Goal: Task Accomplishment & Management: Use online tool/utility

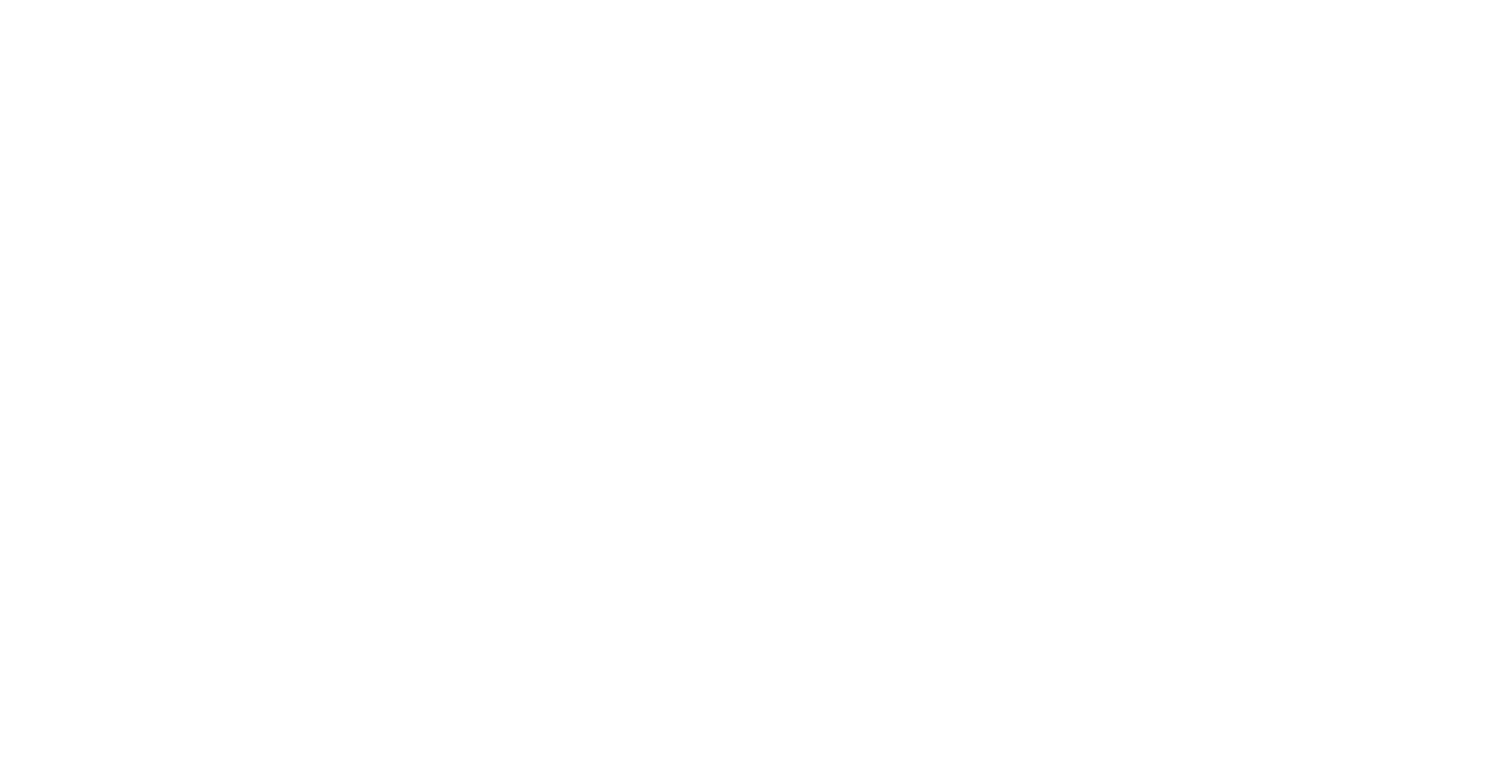
select select "Song"
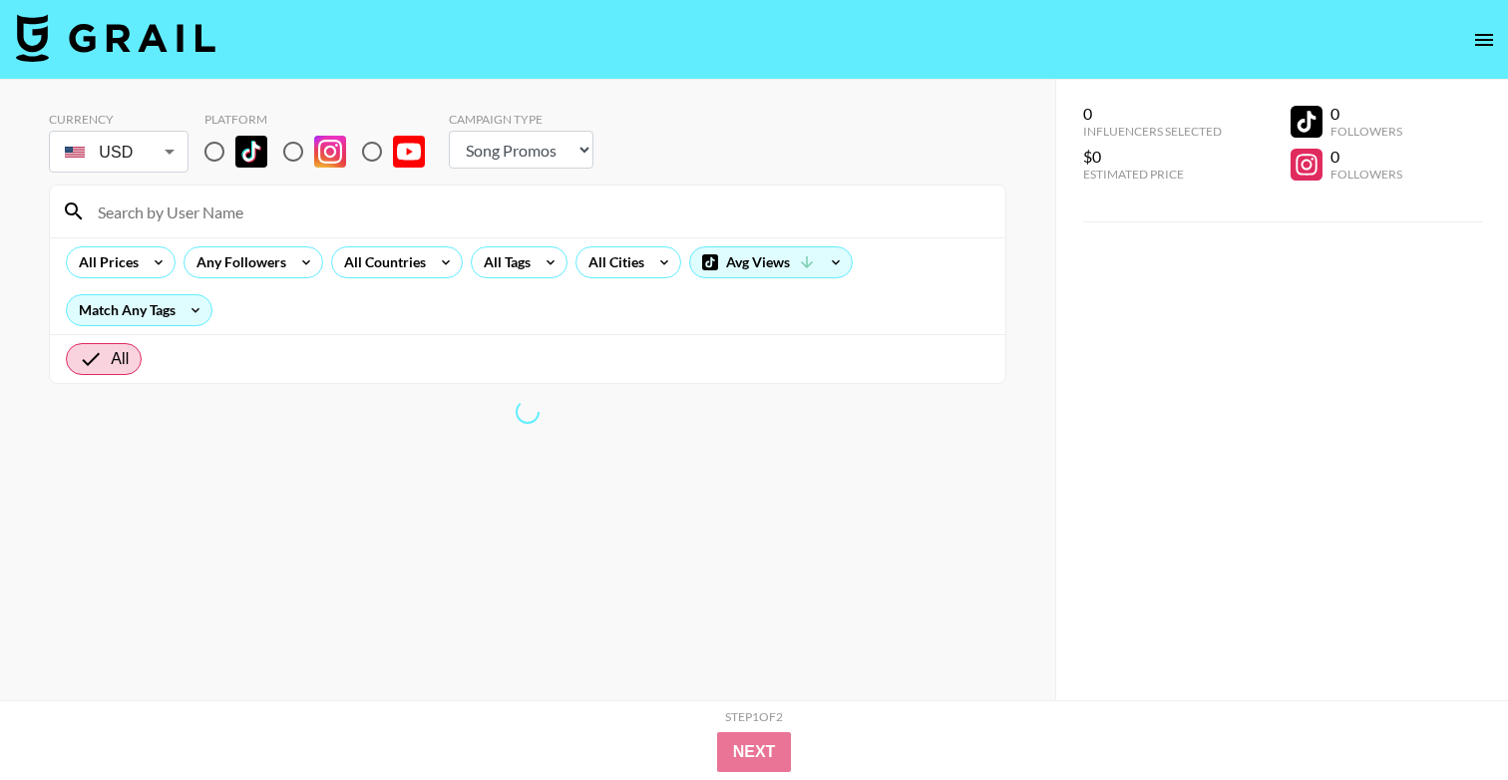
click at [209, 149] on input "radio" at bounding box center [215, 152] width 42 height 42
radio input "true"
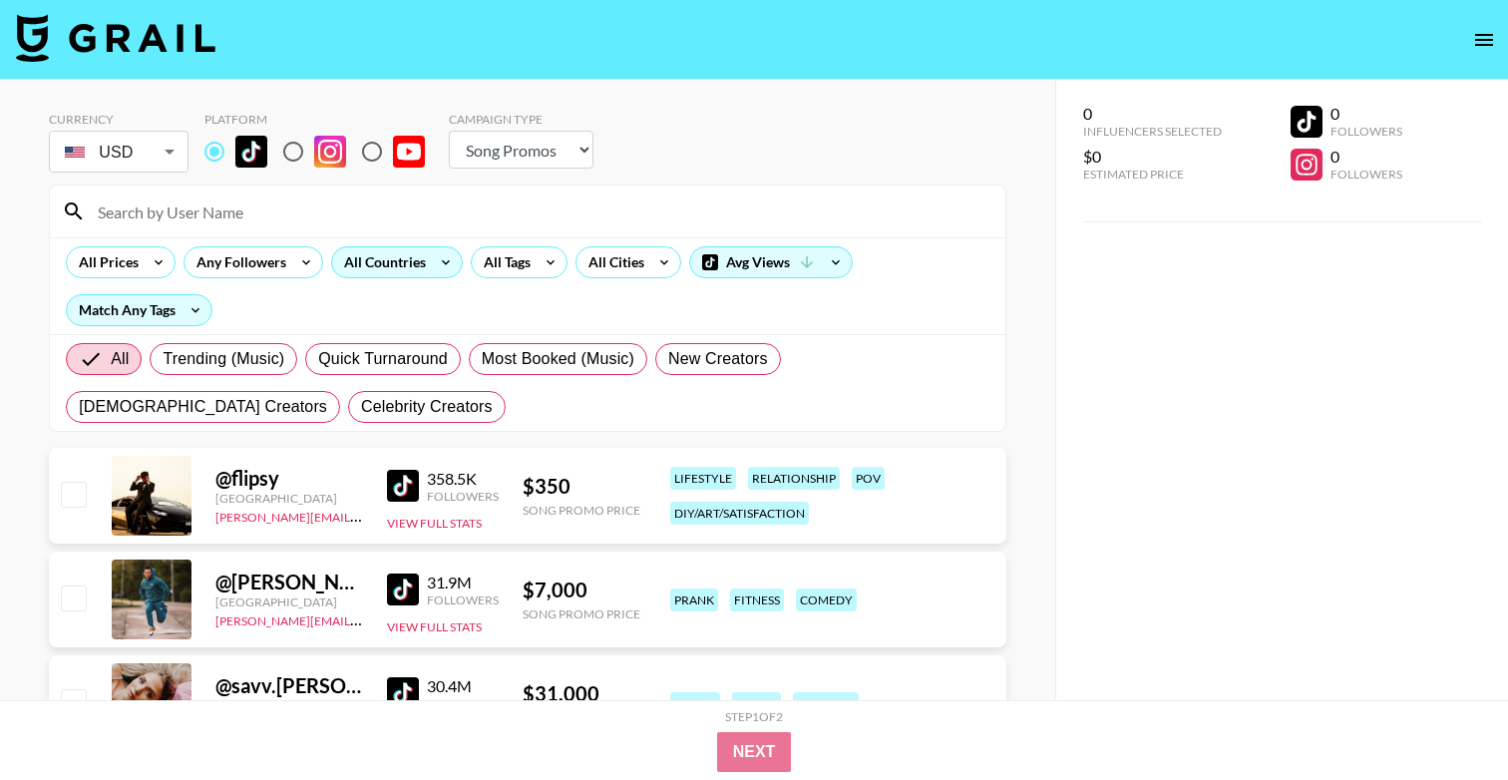
click at [358, 265] on div "All Countries" at bounding box center [381, 262] width 98 height 30
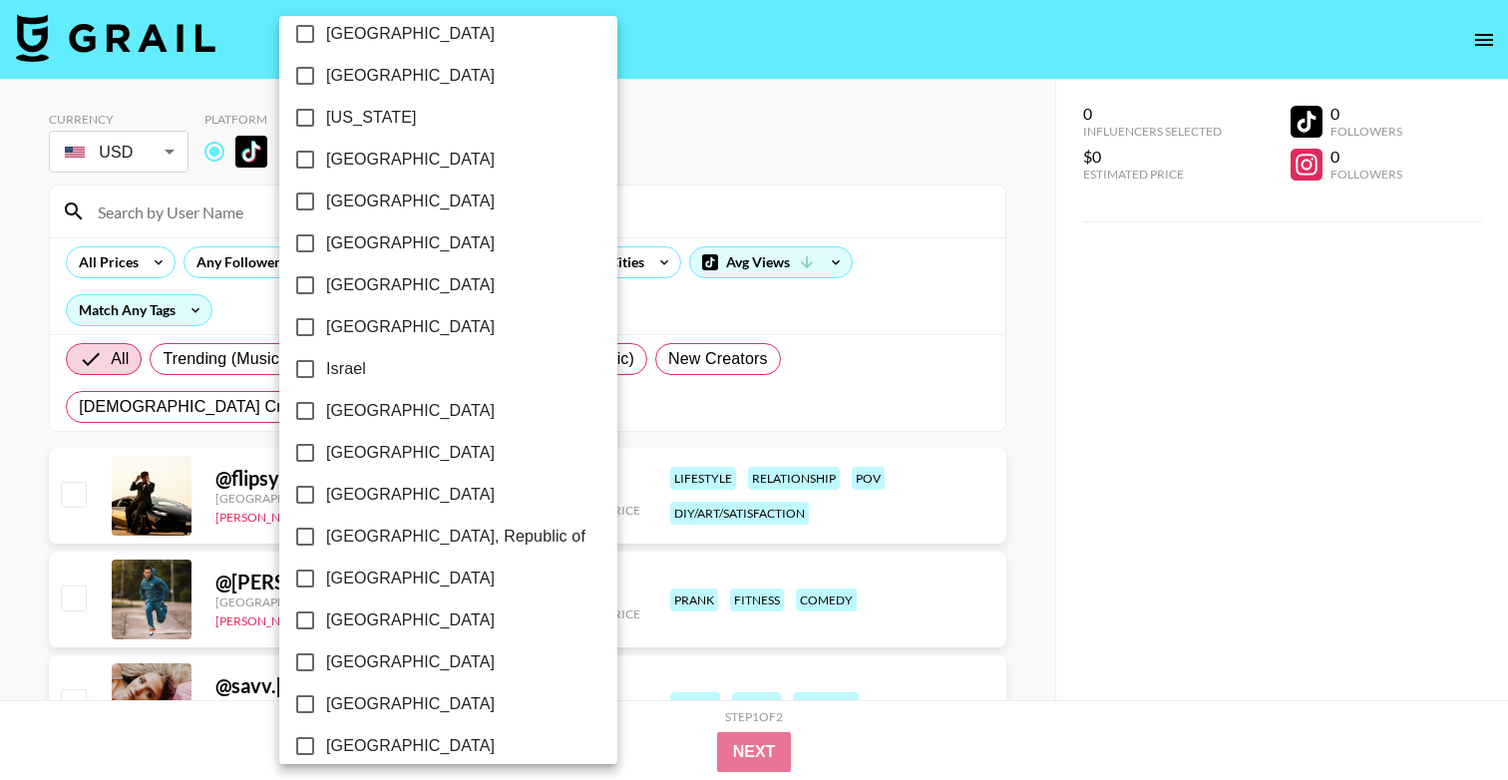
scroll to position [1546, 0]
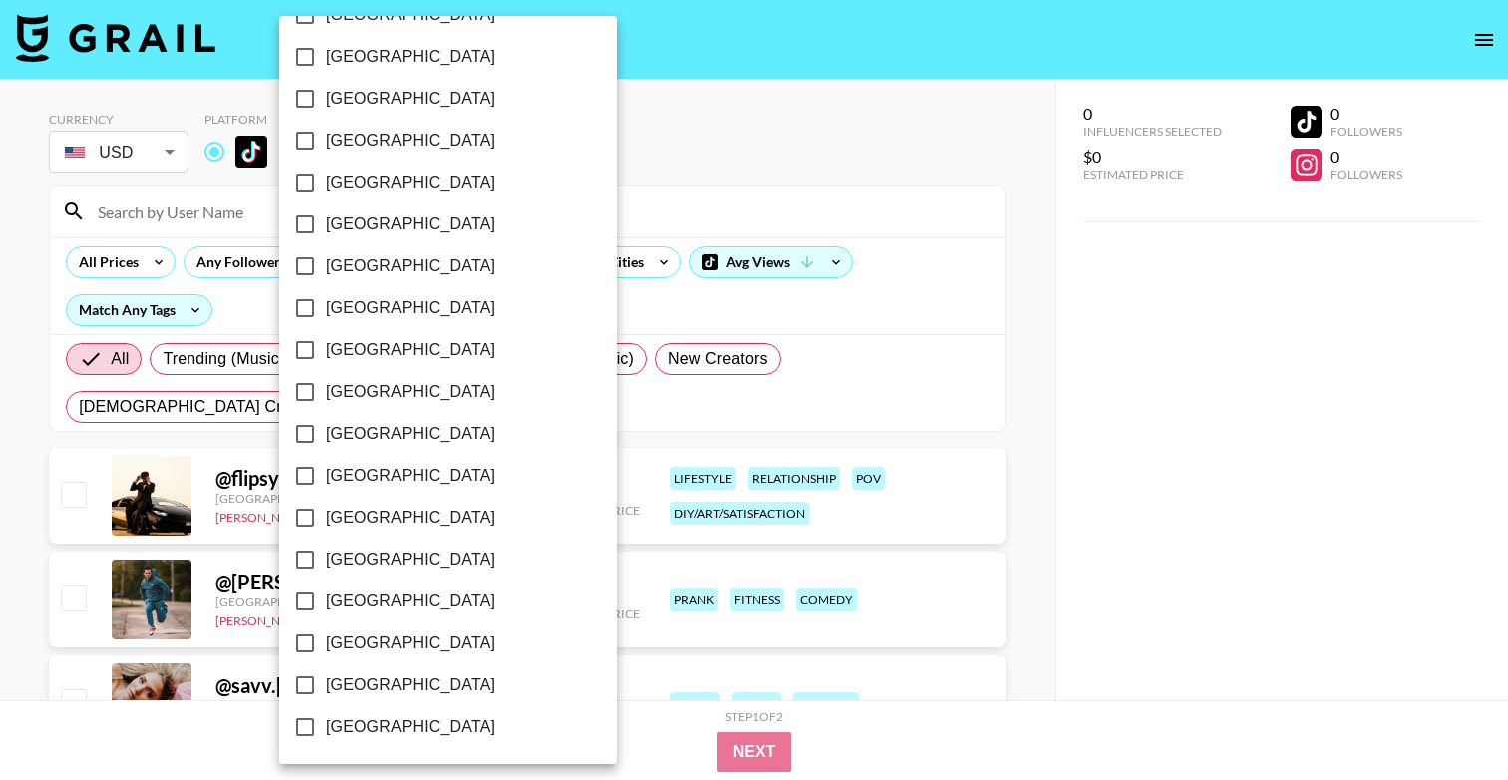
click at [379, 680] on span "[GEOGRAPHIC_DATA]" at bounding box center [410, 685] width 169 height 24
click at [326, 680] on input "[GEOGRAPHIC_DATA]" at bounding box center [305, 685] width 42 height 42
checkbox input "true"
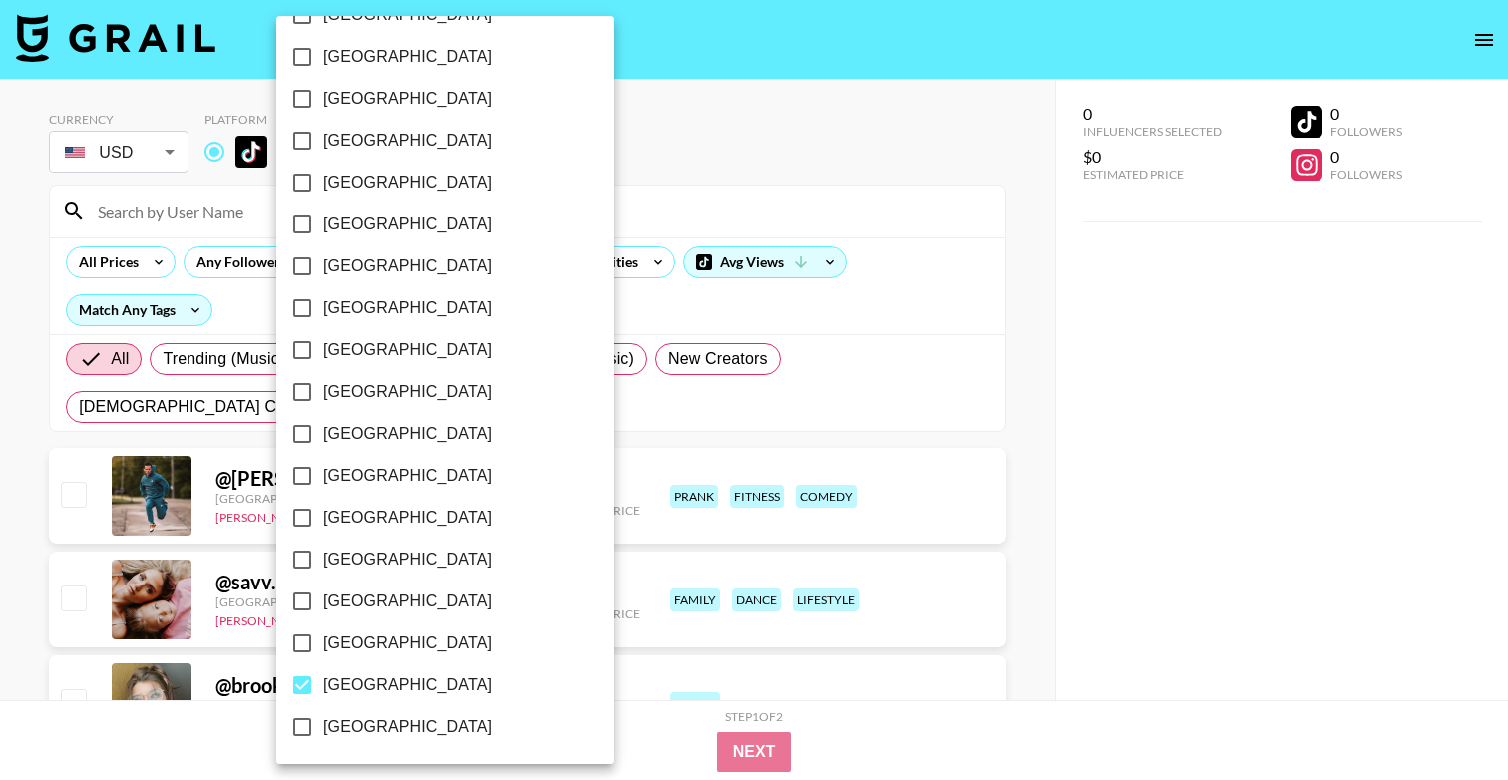
click at [774, 189] on div at bounding box center [754, 390] width 1508 height 780
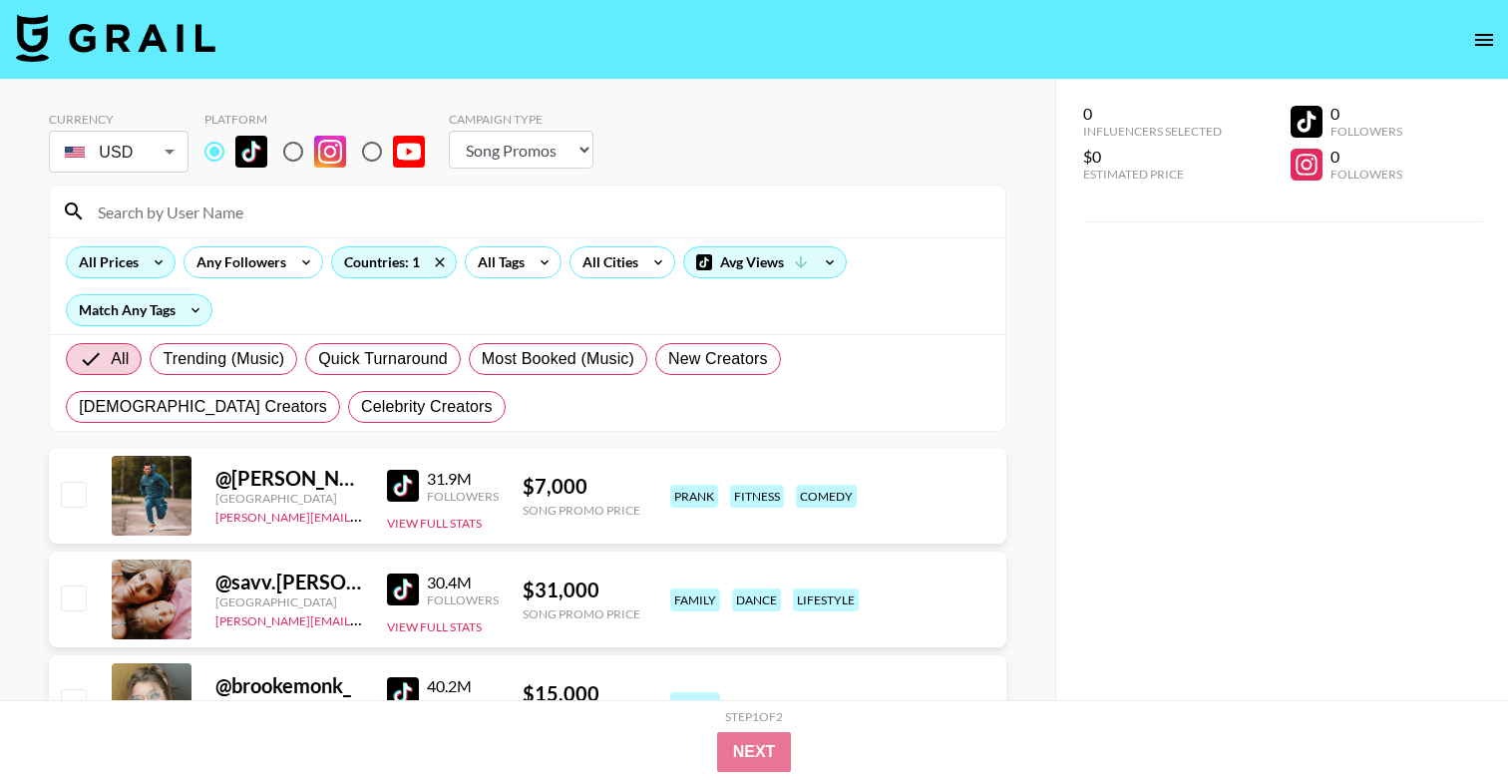
click at [154, 261] on icon at bounding box center [159, 262] width 32 height 30
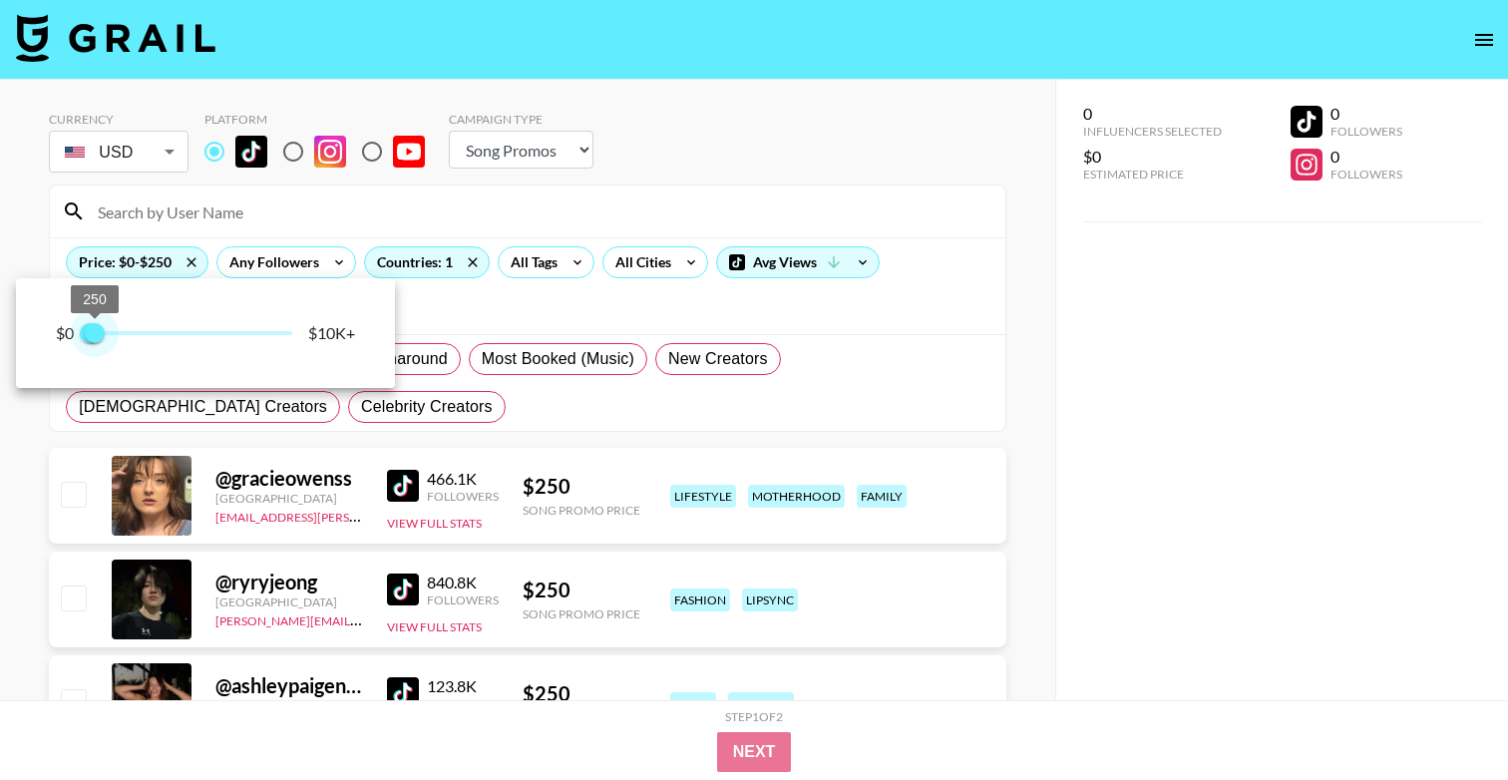
type input "750"
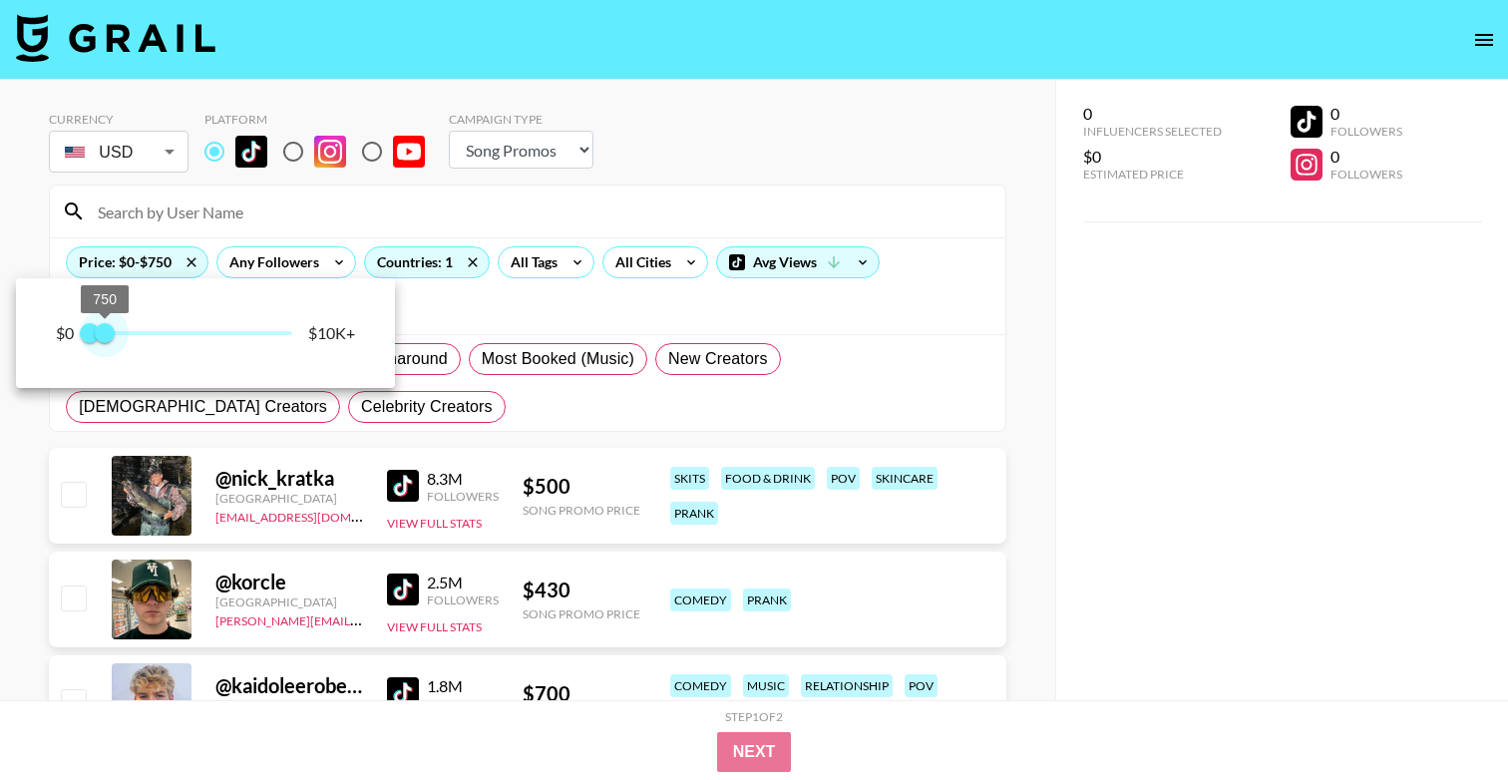
drag, startPoint x: 297, startPoint y: 333, endPoint x: 105, endPoint y: 334, distance: 192.6
click at [105, 334] on span "750" at bounding box center [105, 333] width 20 height 20
click at [714, 176] on div at bounding box center [754, 390] width 1508 height 780
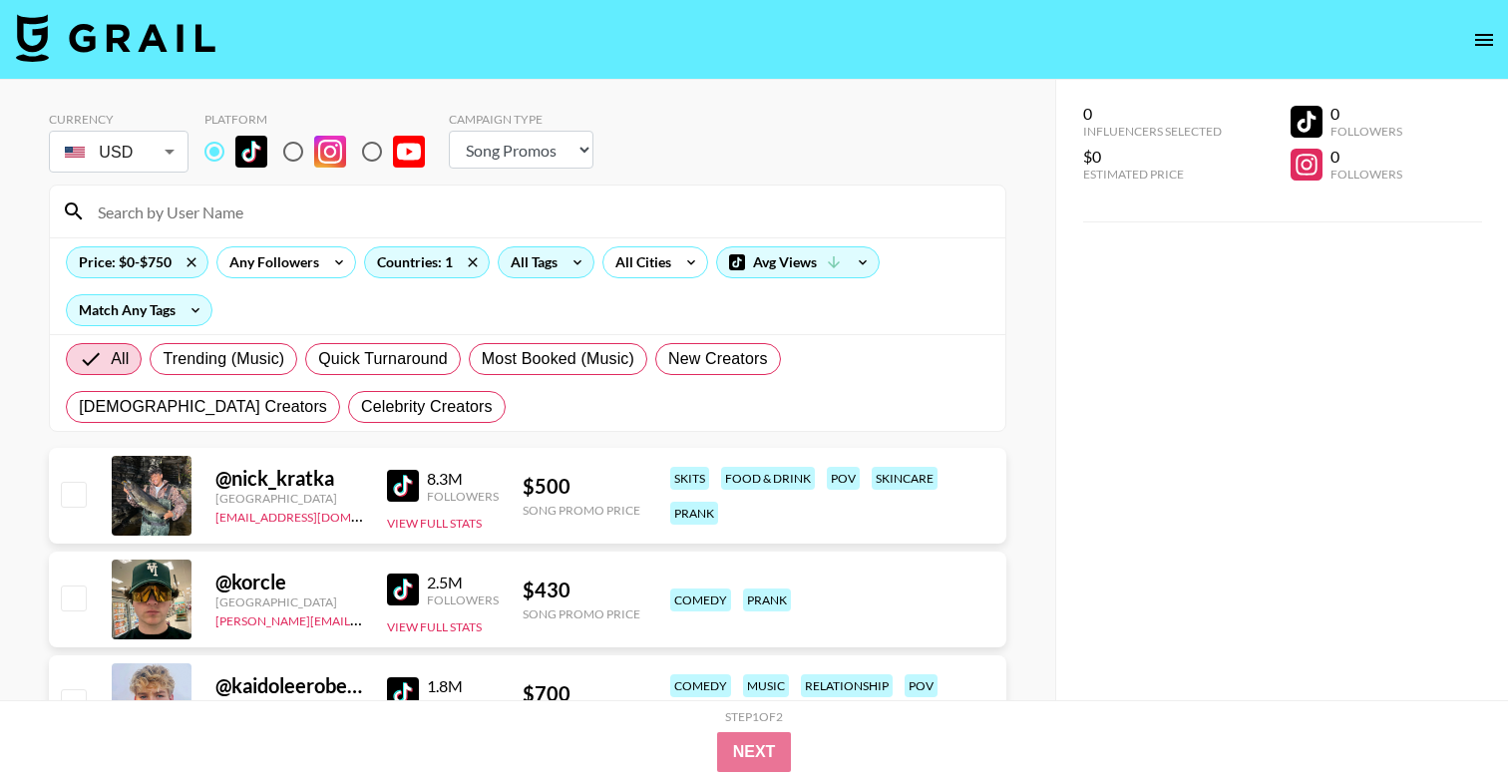
click at [516, 261] on div "All Tags" at bounding box center [530, 262] width 63 height 30
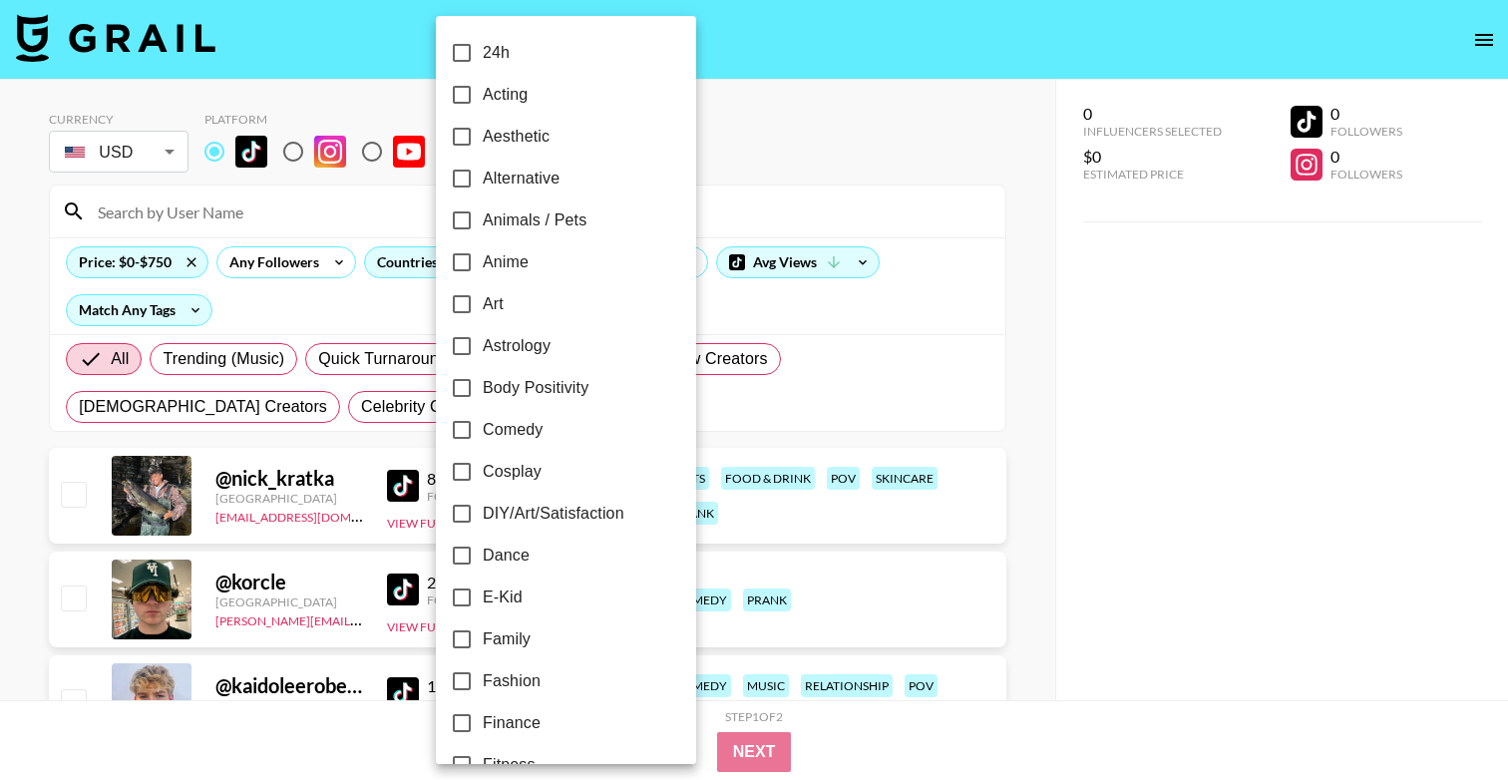
click at [516, 555] on span "Dance" at bounding box center [506, 556] width 47 height 24
click at [483, 555] on input "Dance" at bounding box center [462, 556] width 42 height 42
checkbox input "true"
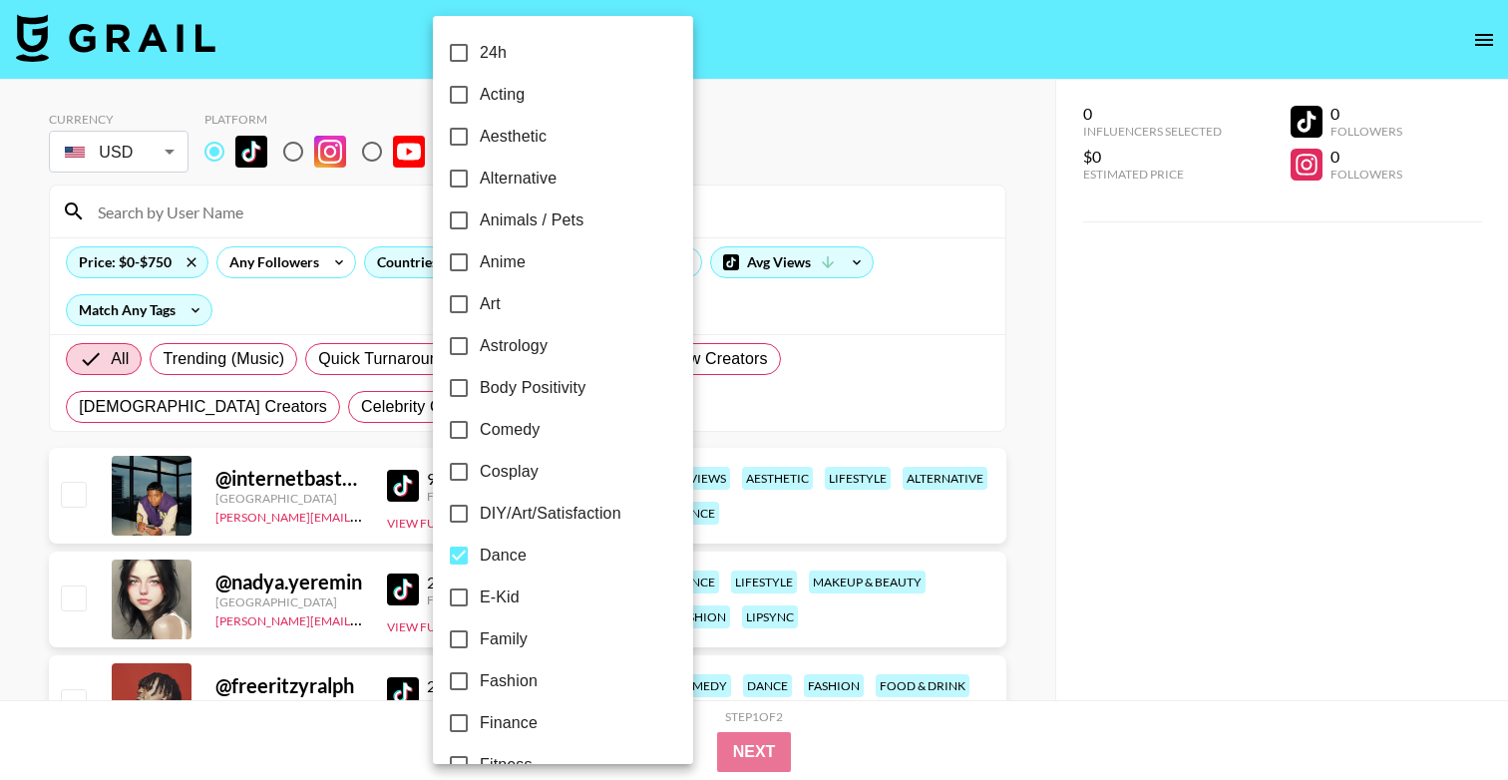
click at [914, 193] on div at bounding box center [754, 390] width 1508 height 780
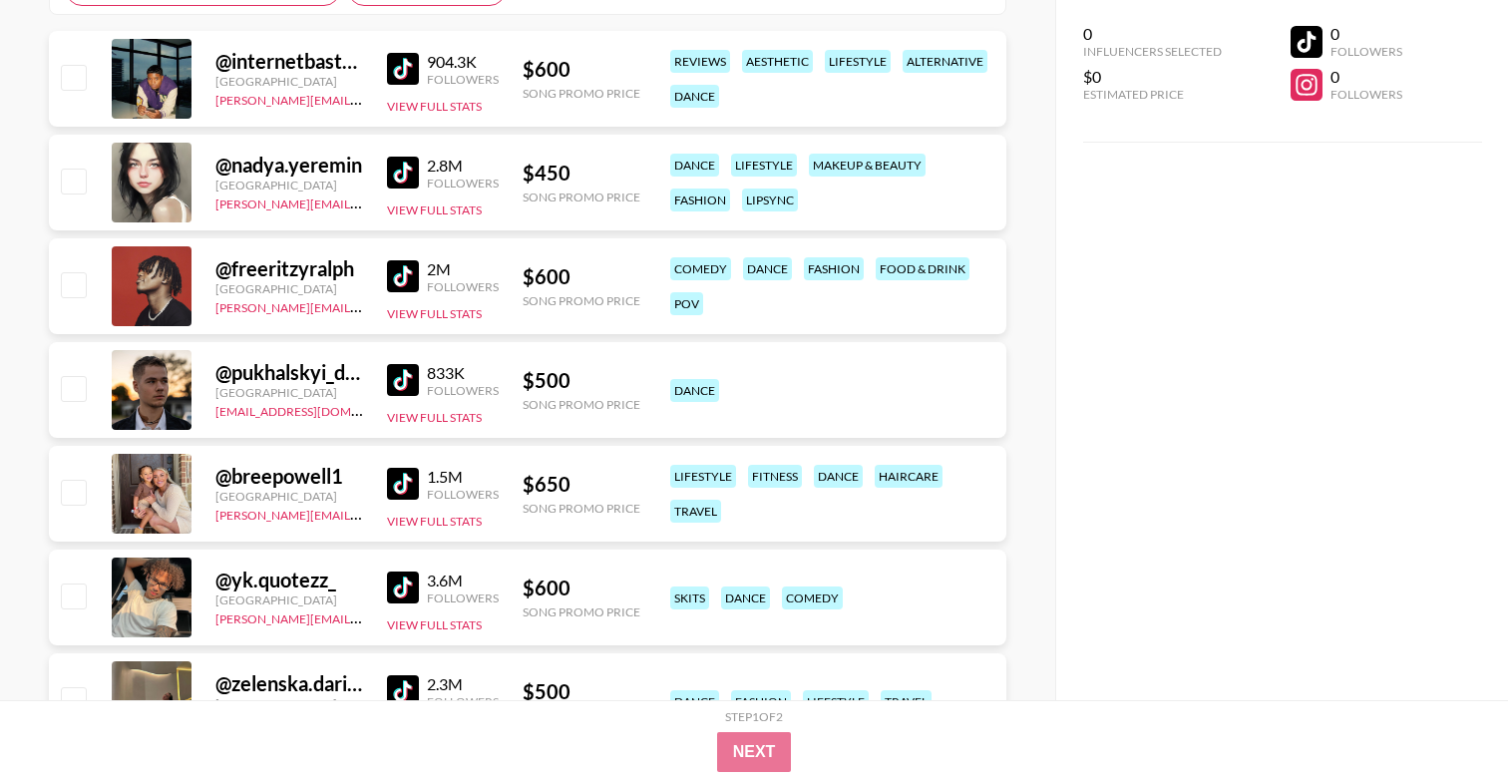
scroll to position [423, 0]
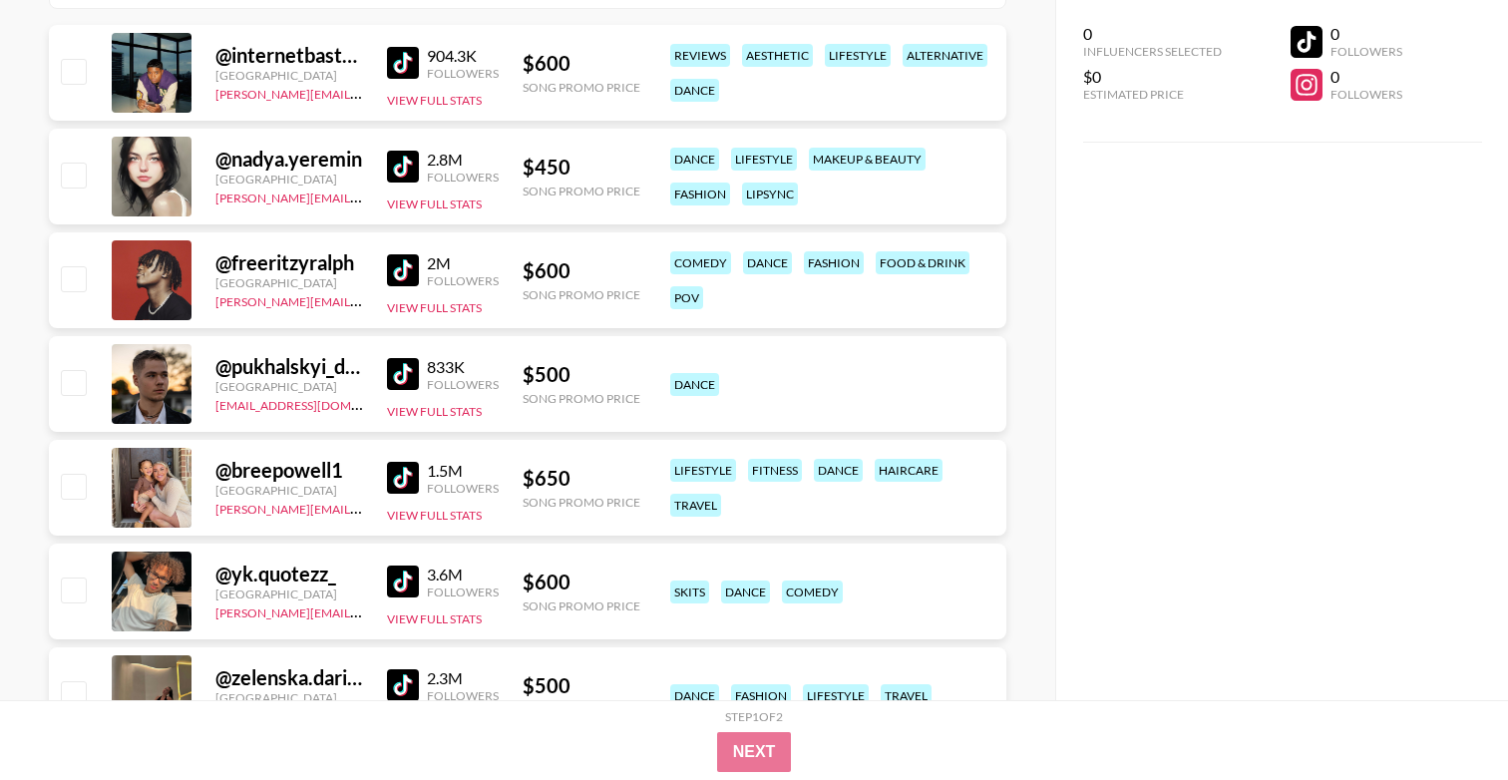
click at [400, 368] on img at bounding box center [403, 374] width 32 height 32
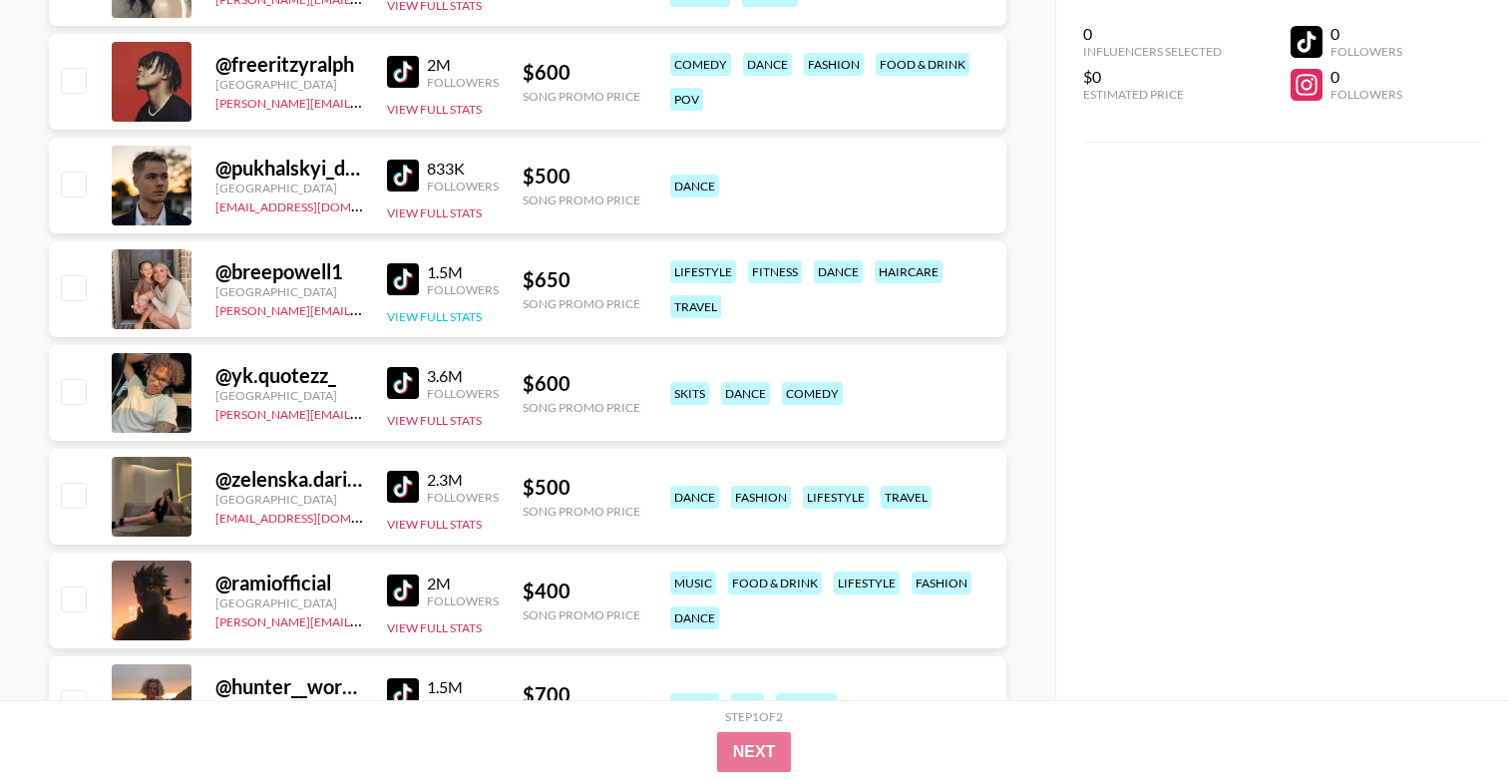
scroll to position [624, 0]
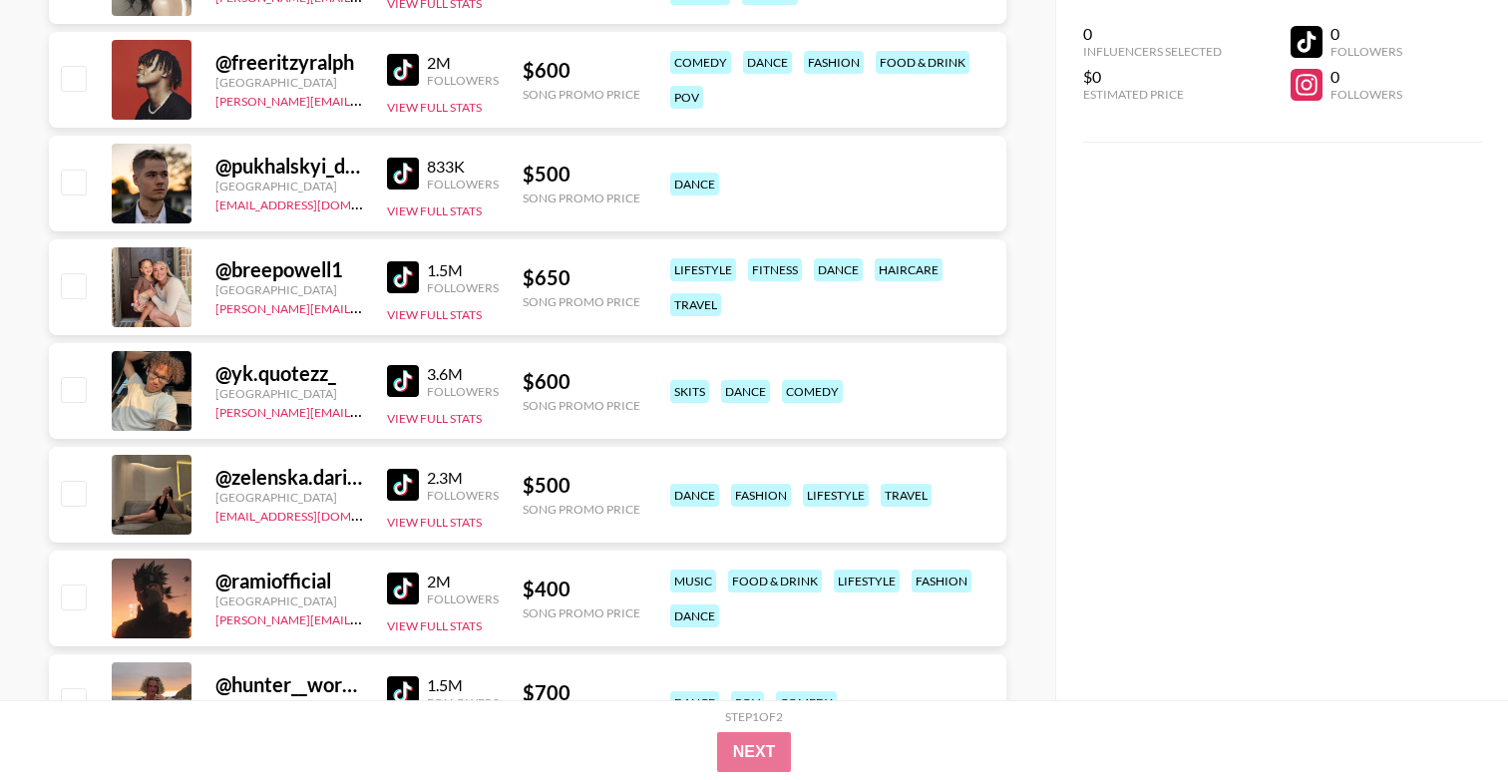
click at [412, 478] on img at bounding box center [403, 485] width 32 height 32
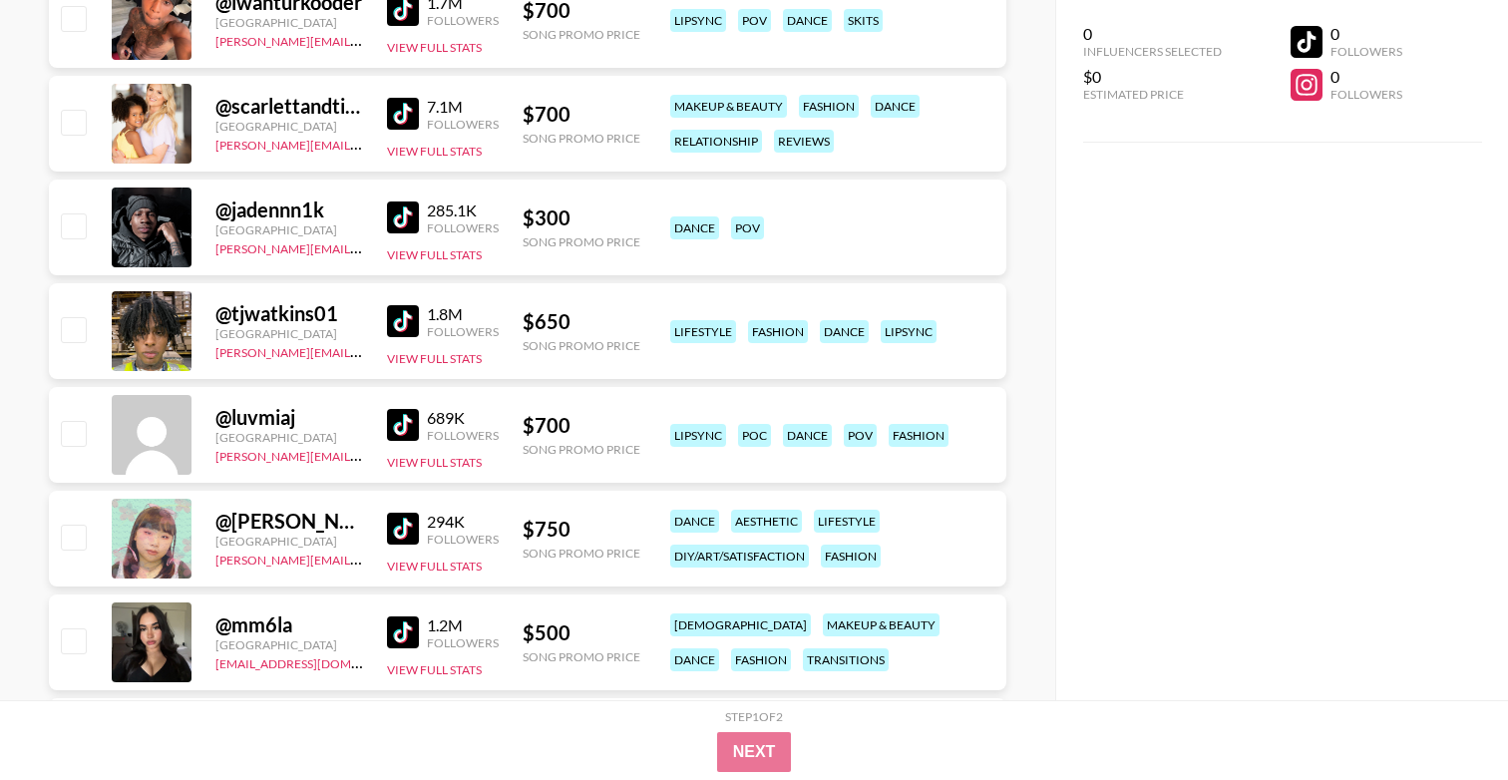
scroll to position [1833, 0]
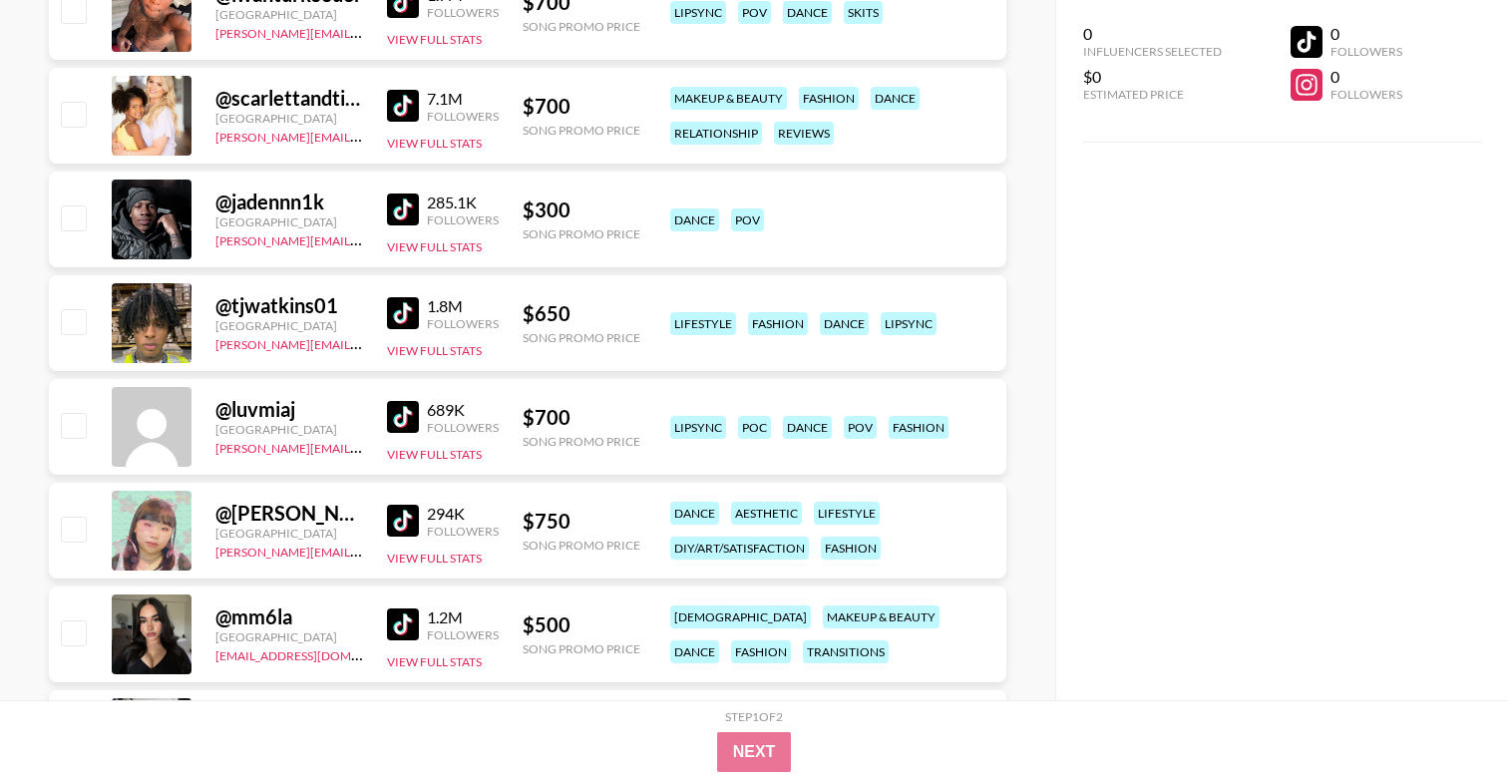
click at [406, 520] on img at bounding box center [403, 521] width 32 height 32
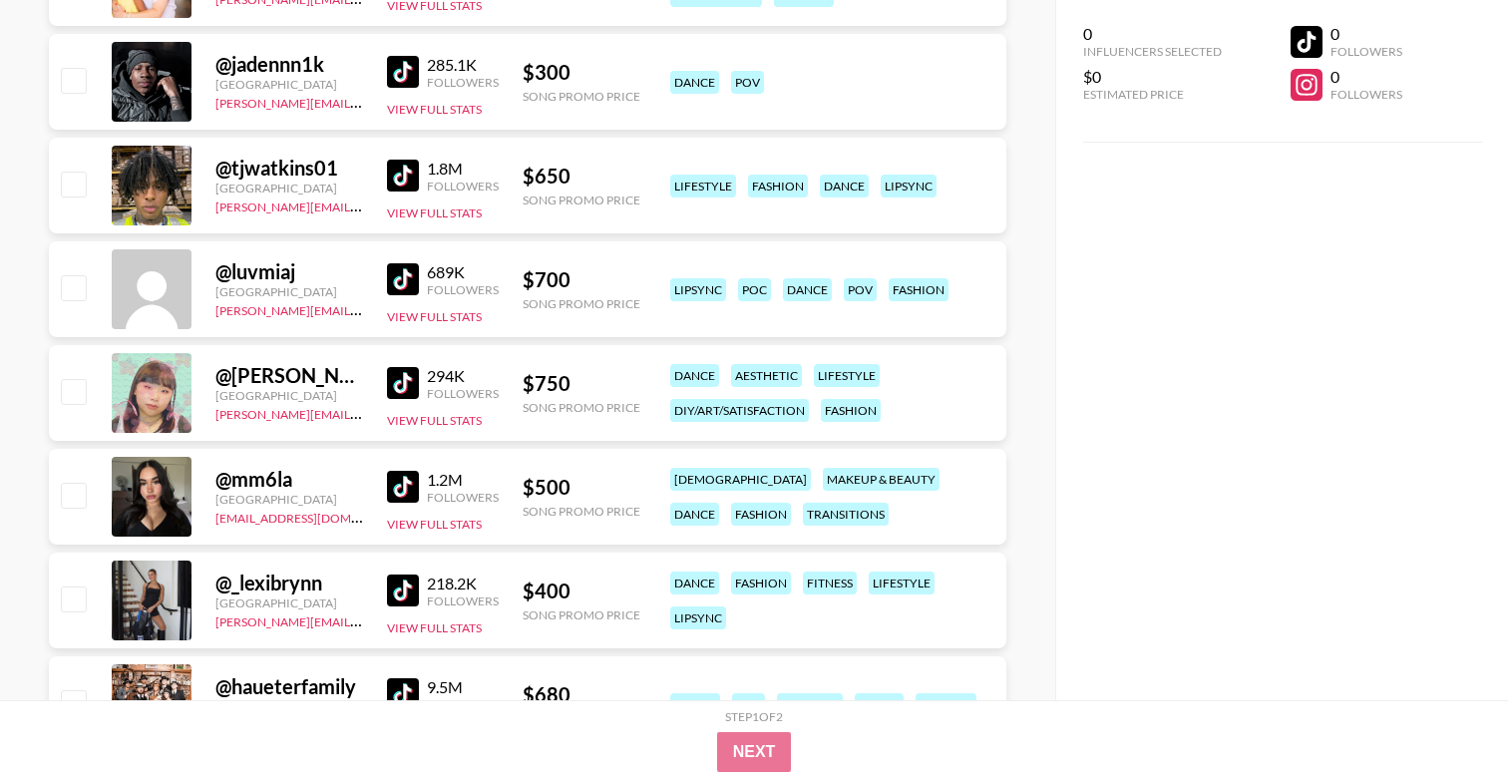
scroll to position [2091, 0]
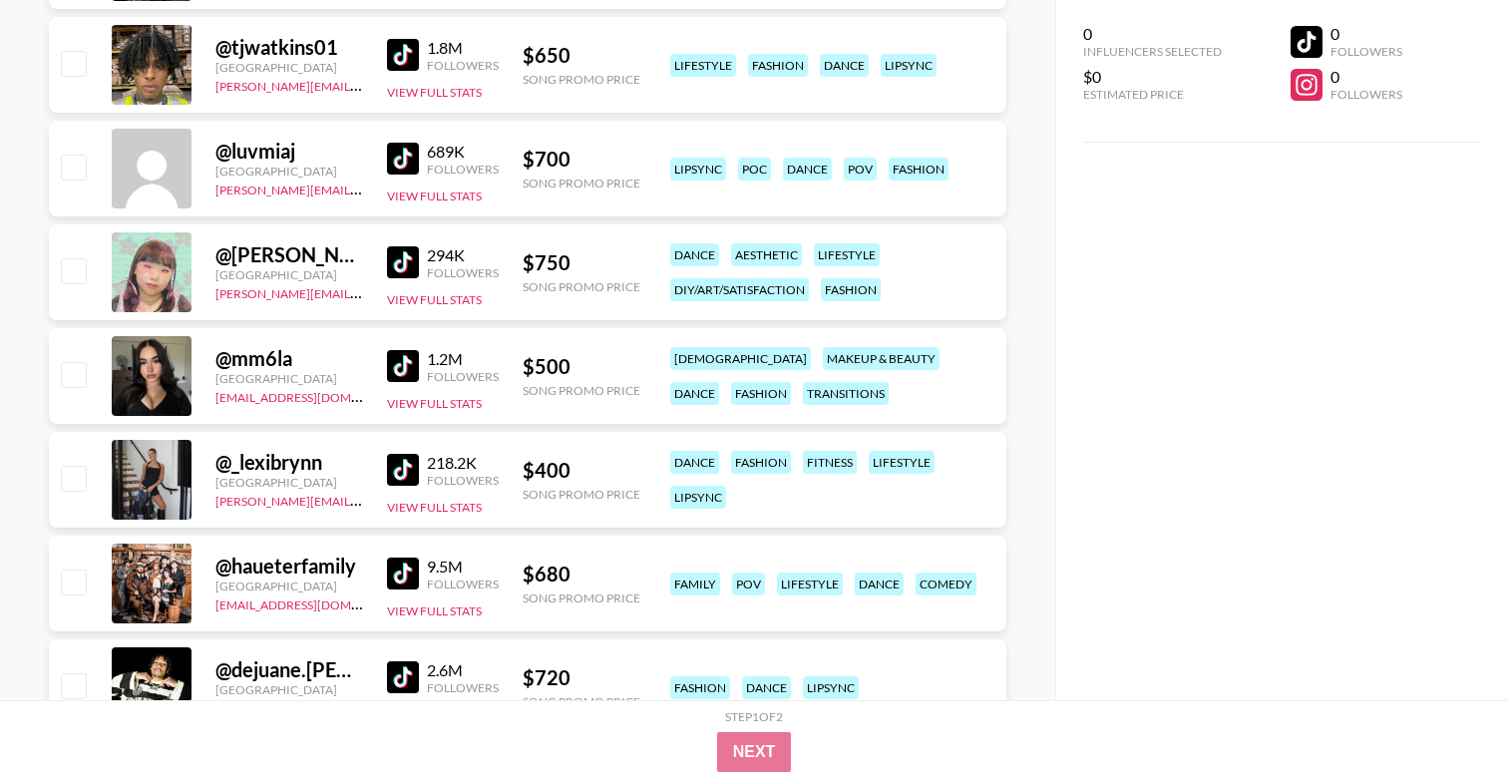
click at [401, 359] on img at bounding box center [403, 366] width 32 height 32
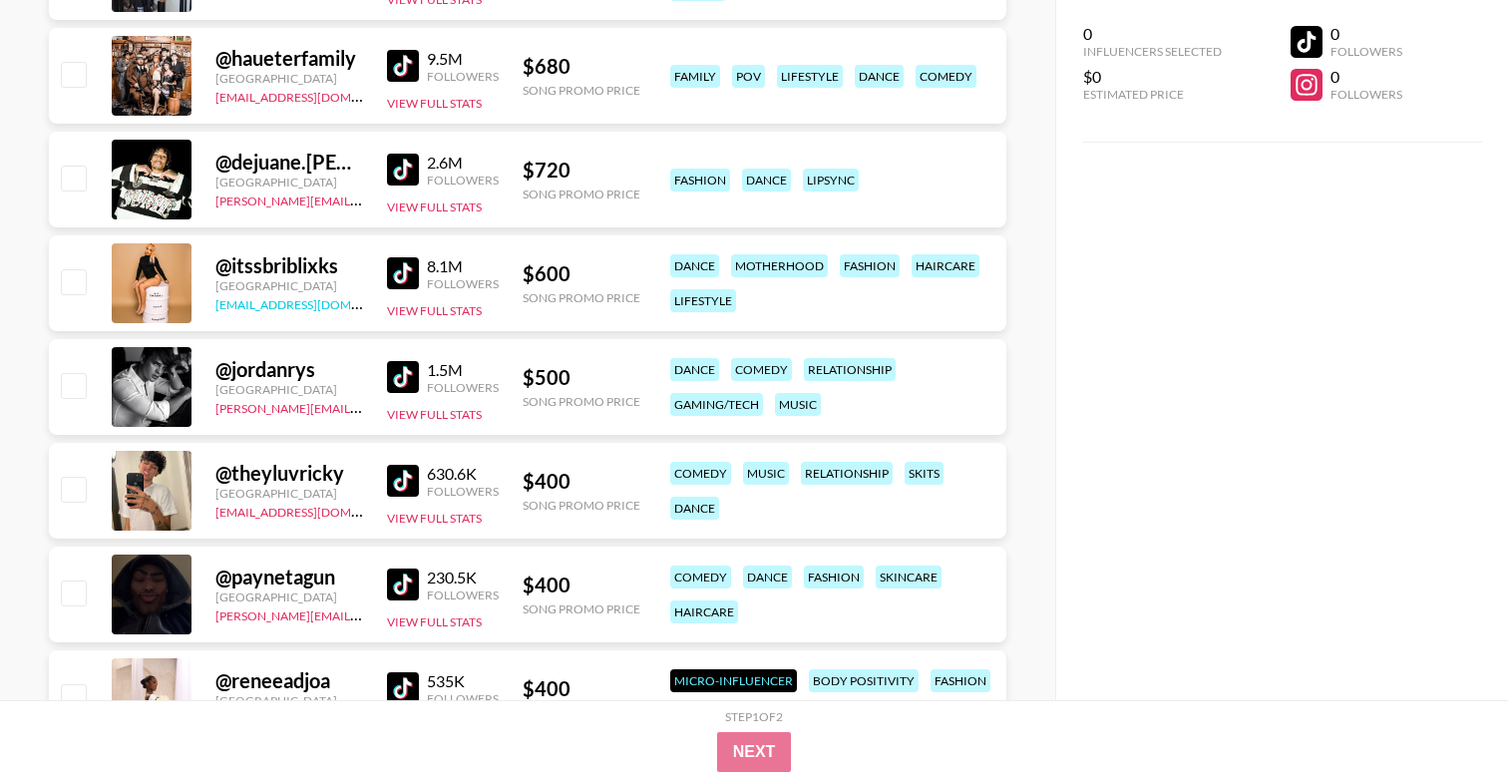
scroll to position [2611, 0]
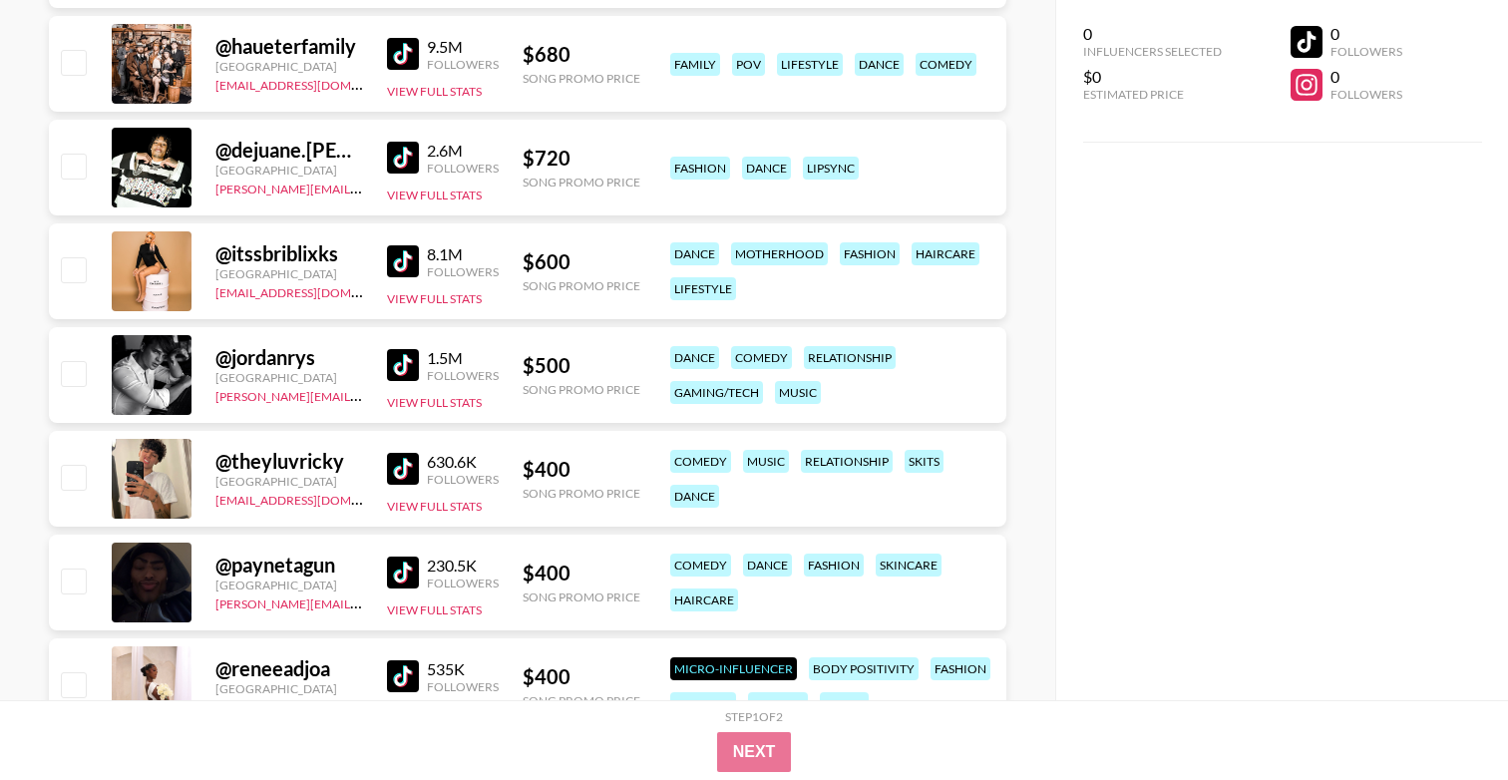
click at [404, 352] on img at bounding box center [403, 365] width 32 height 32
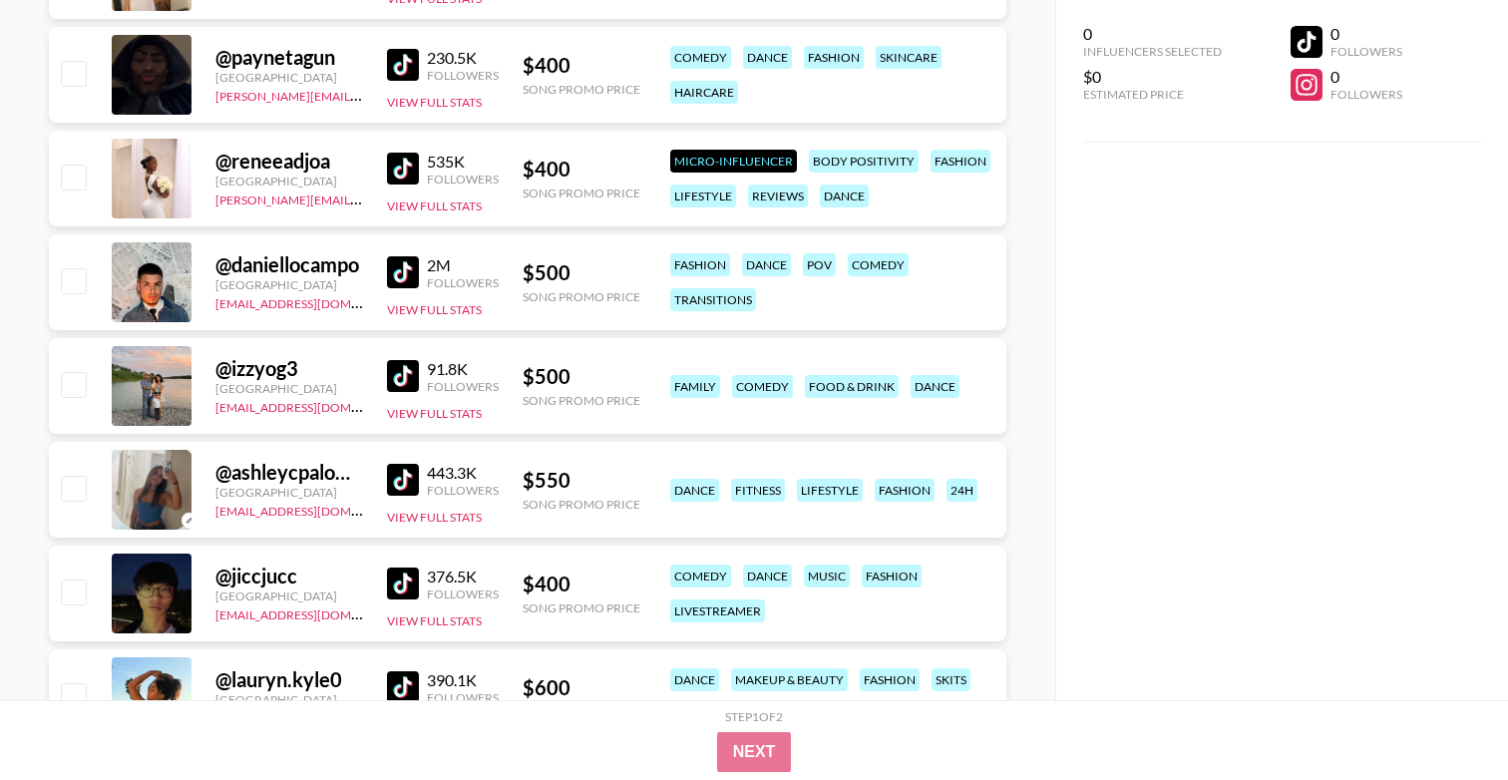
scroll to position [3121, 0]
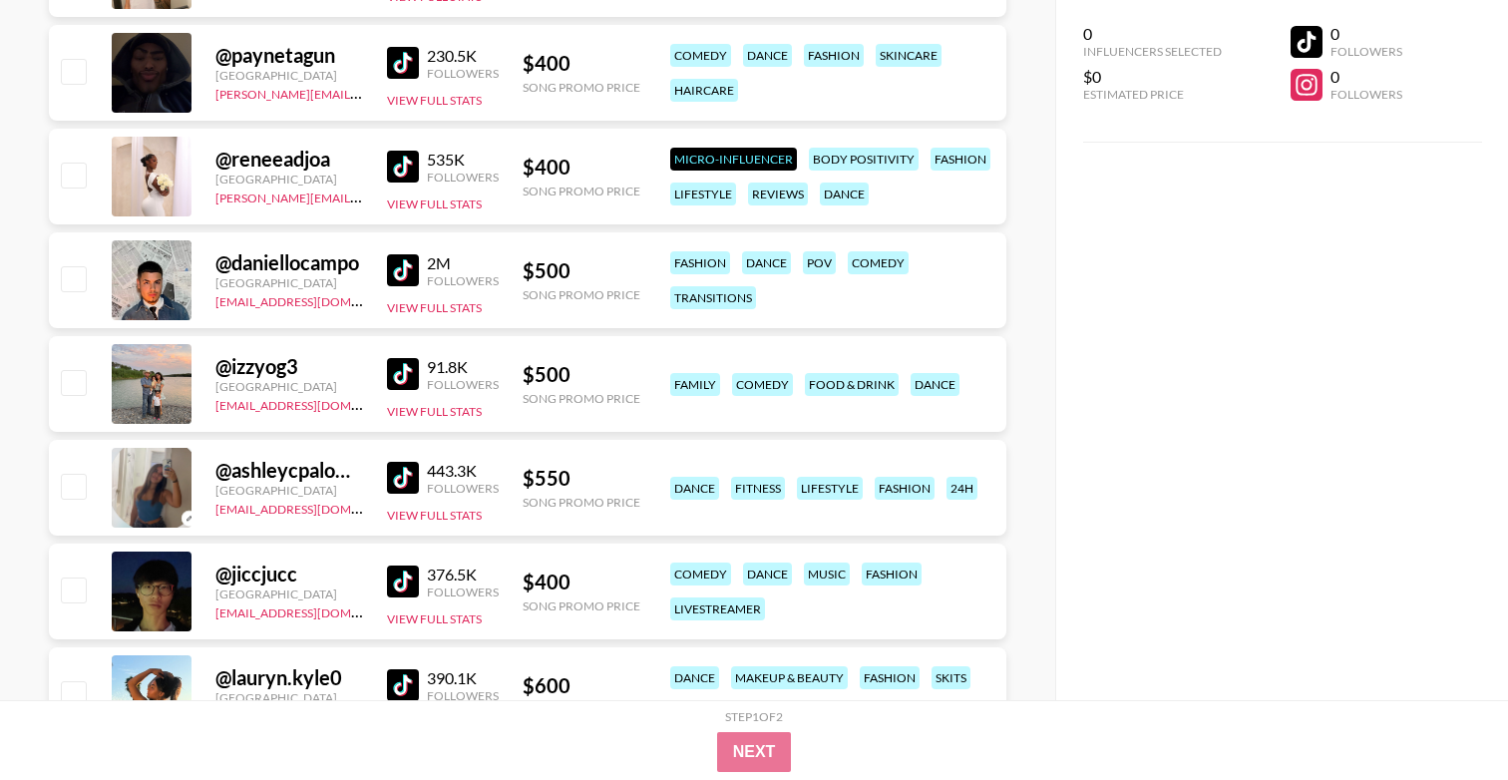
click at [397, 267] on img at bounding box center [403, 270] width 32 height 32
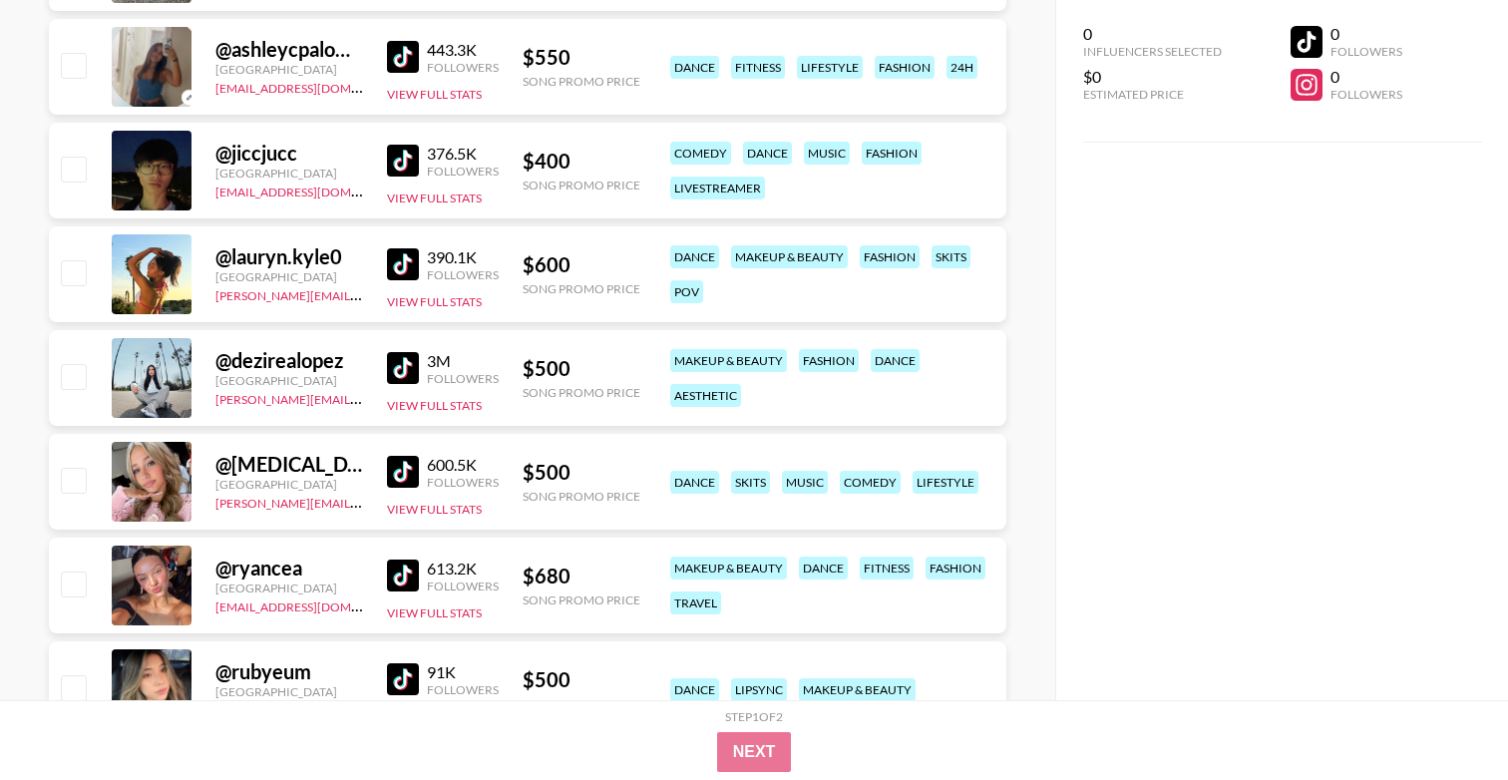
scroll to position [3575, 0]
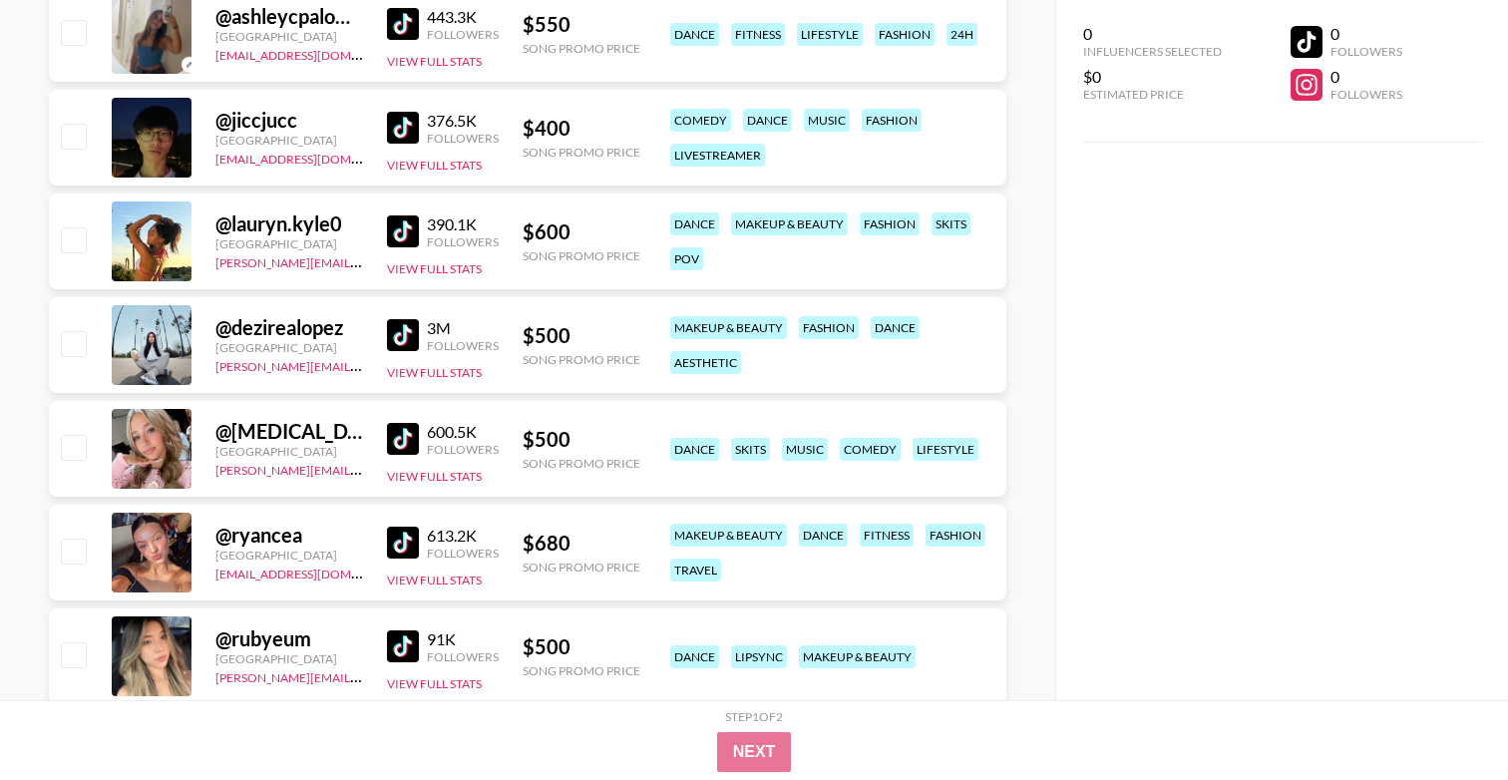
click at [398, 320] on img at bounding box center [403, 335] width 32 height 32
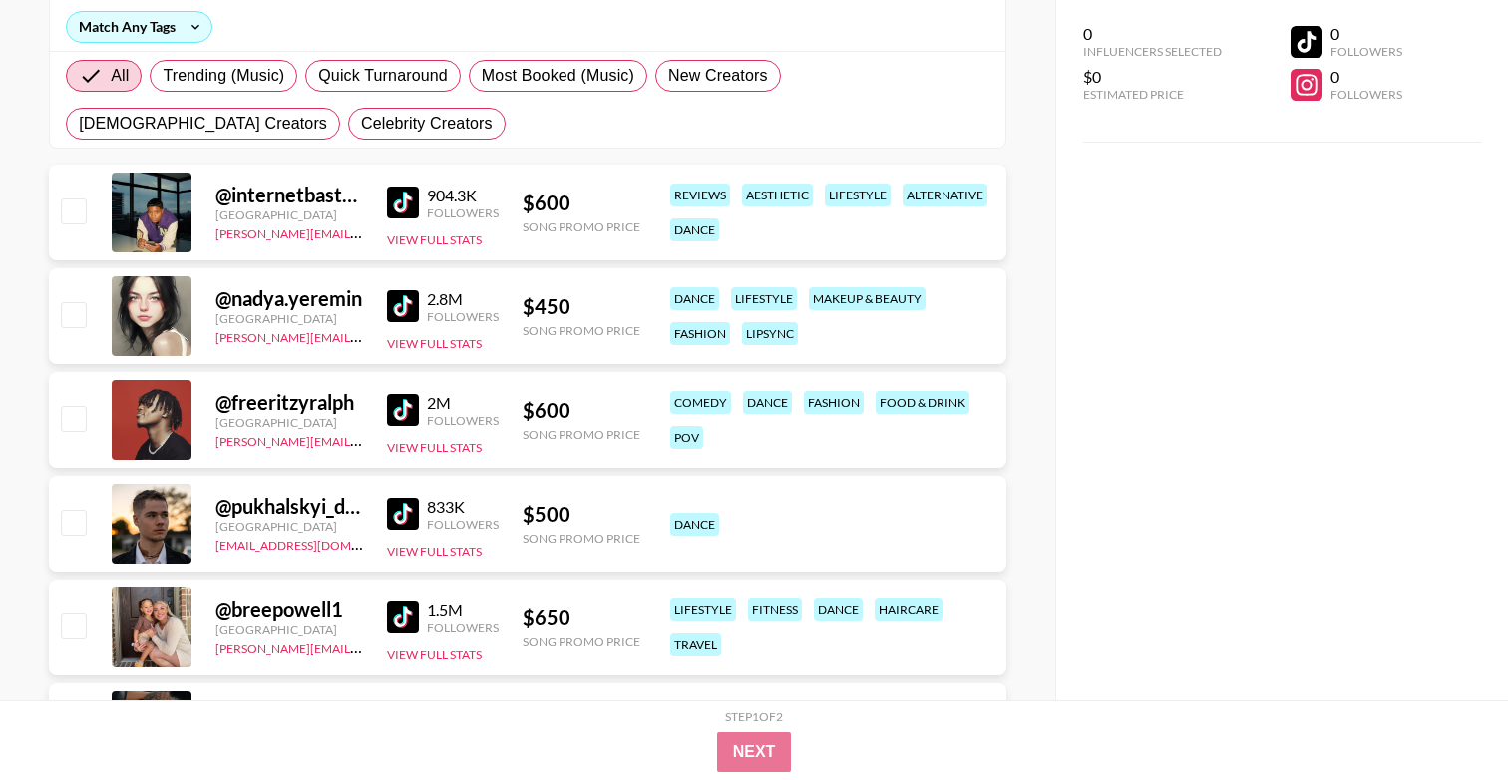
scroll to position [0, 0]
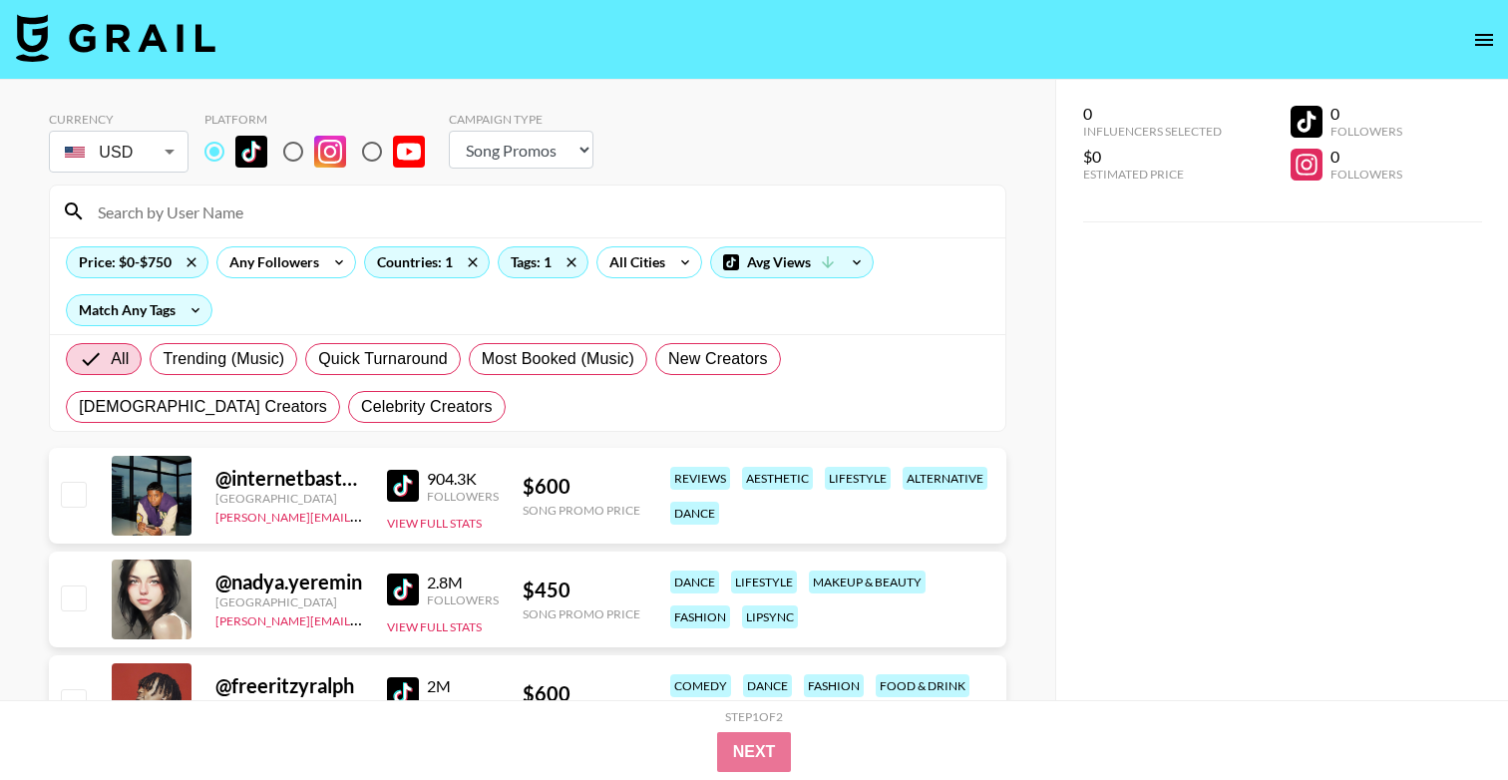
click at [353, 204] on input at bounding box center [540, 212] width 908 height 32
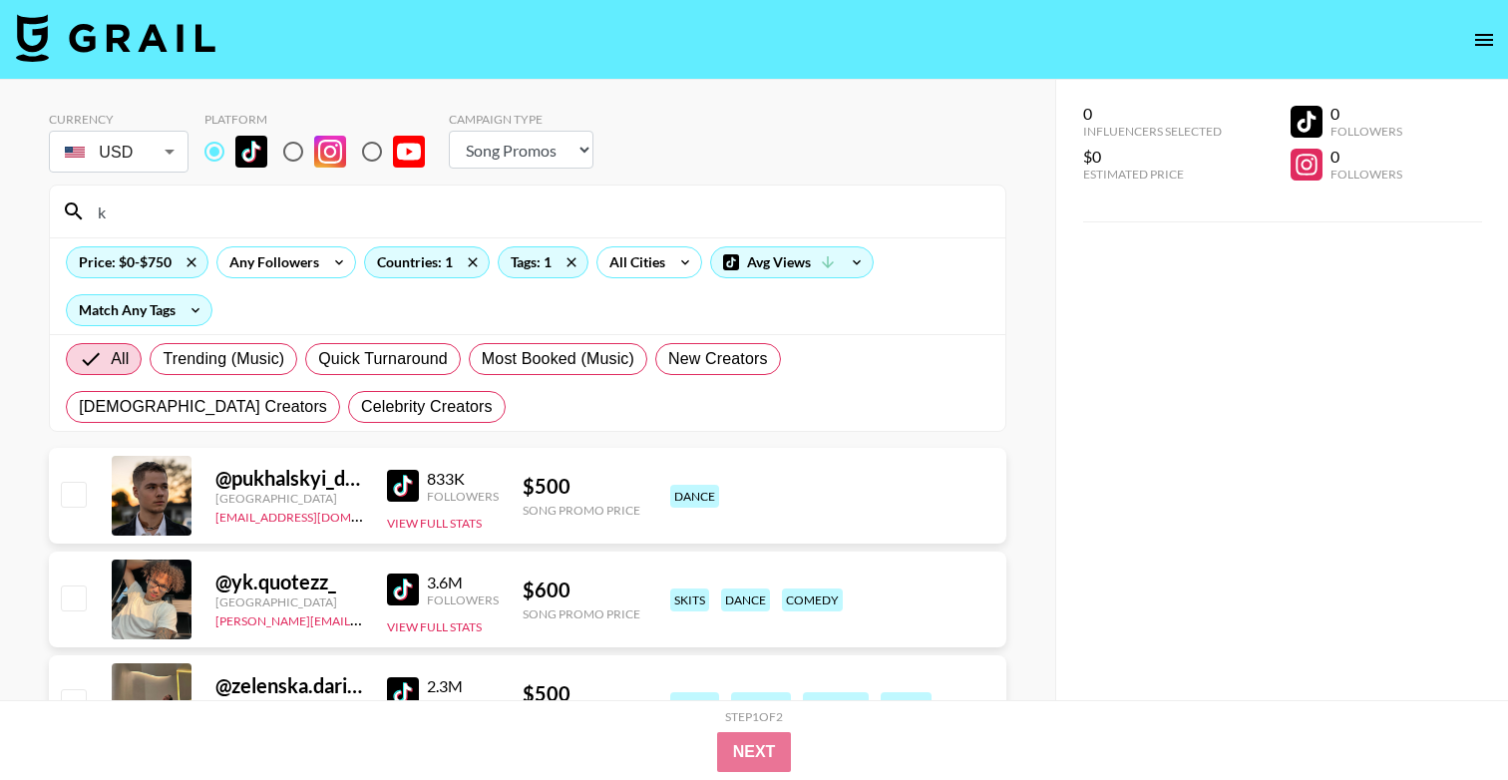
type input "k"
click at [443, 262] on div "Countries: 1" at bounding box center [427, 262] width 124 height 30
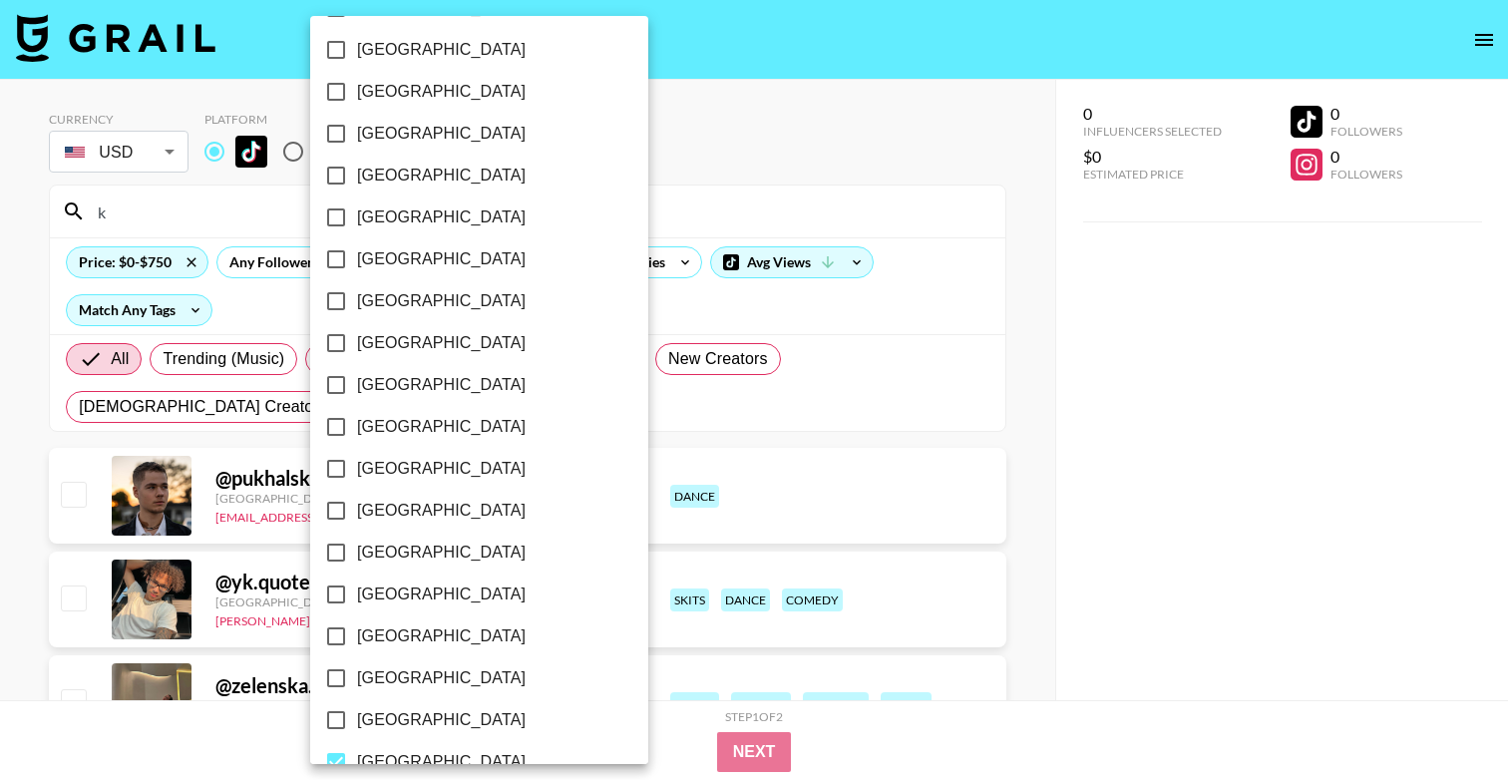
scroll to position [1546, 0]
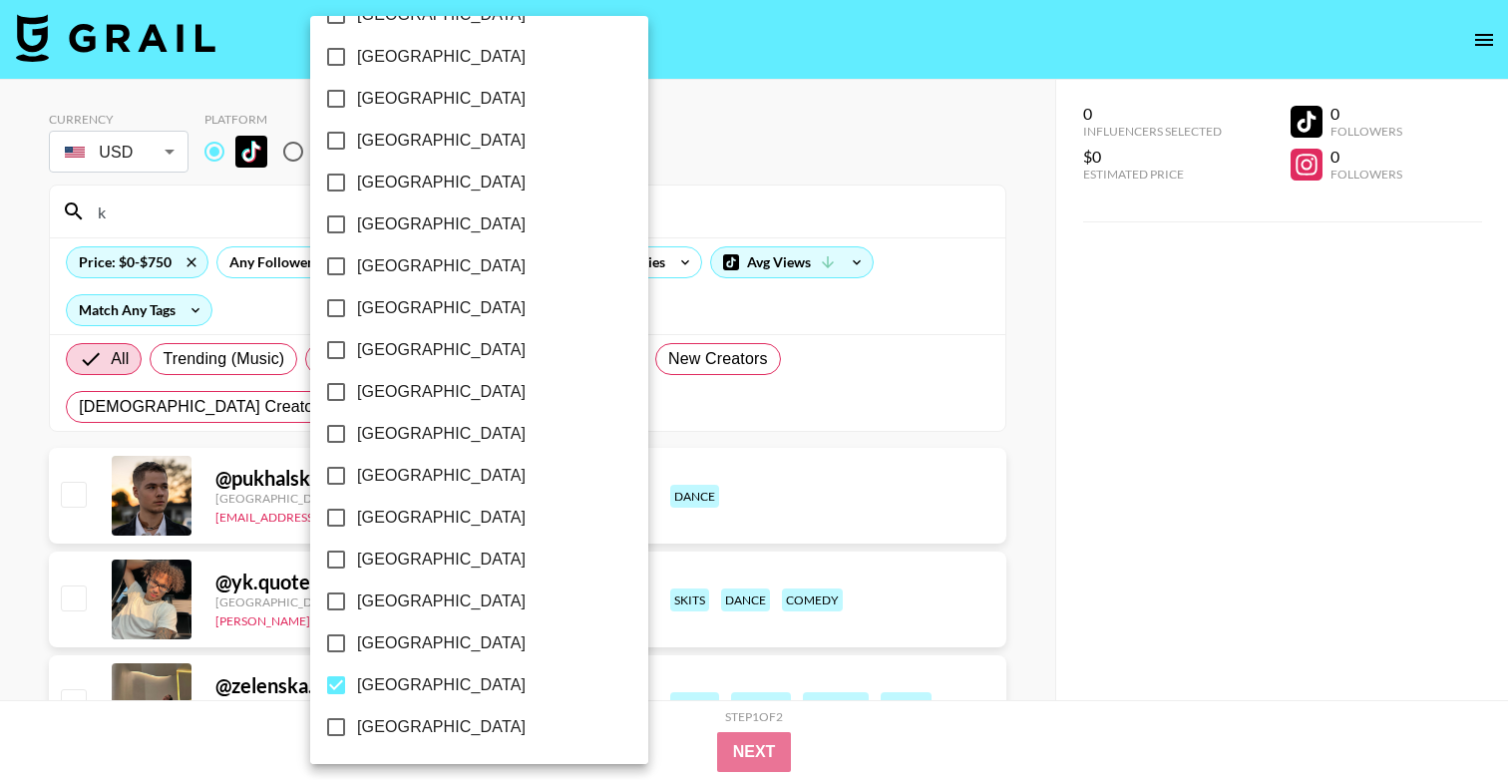
click at [380, 681] on span "[GEOGRAPHIC_DATA]" at bounding box center [441, 685] width 169 height 24
click at [357, 681] on input "[GEOGRAPHIC_DATA]" at bounding box center [336, 685] width 42 height 42
checkbox input "false"
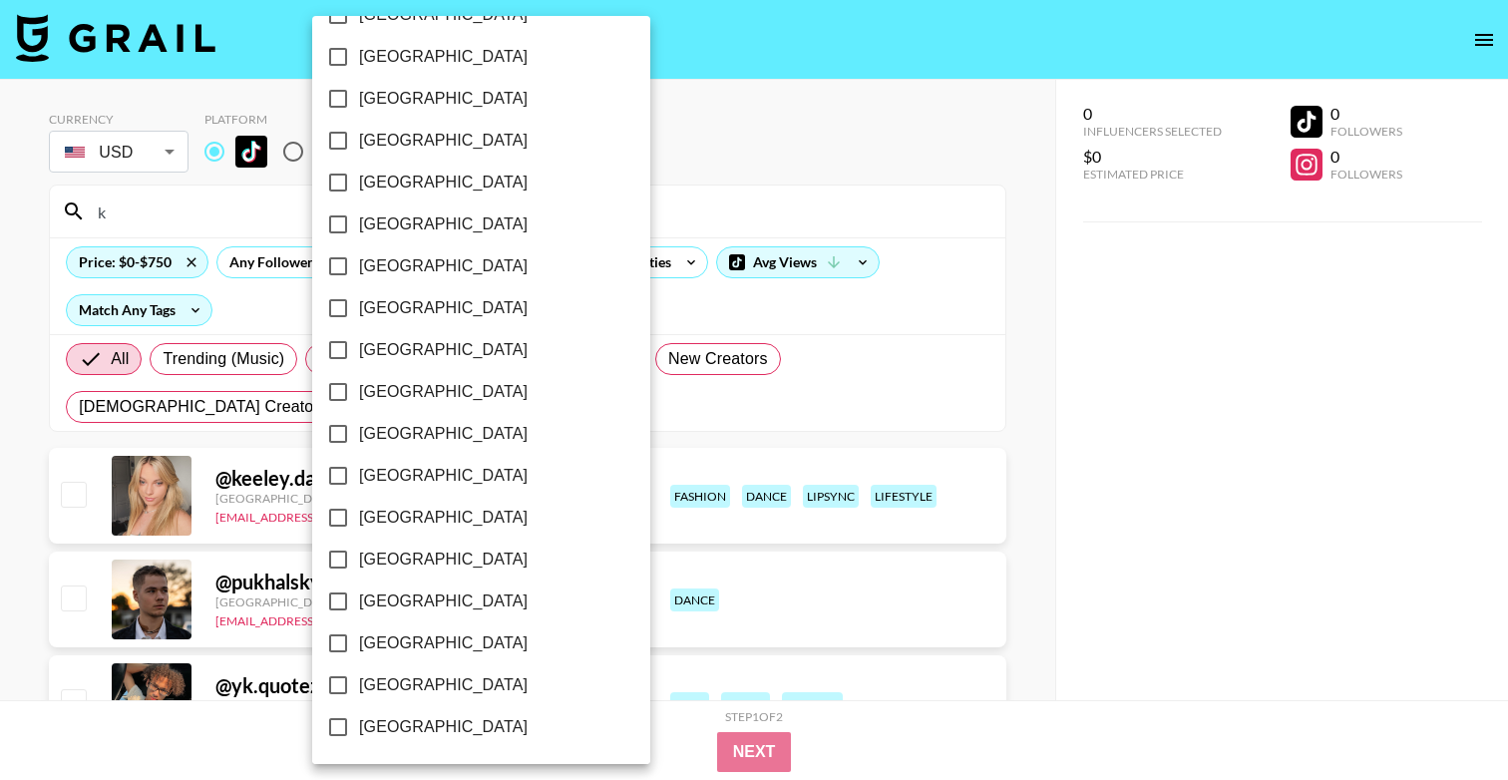
click at [404, 478] on span "[GEOGRAPHIC_DATA]" at bounding box center [443, 476] width 169 height 24
click at [359, 478] on input "[GEOGRAPHIC_DATA]" at bounding box center [338, 476] width 42 height 42
checkbox input "true"
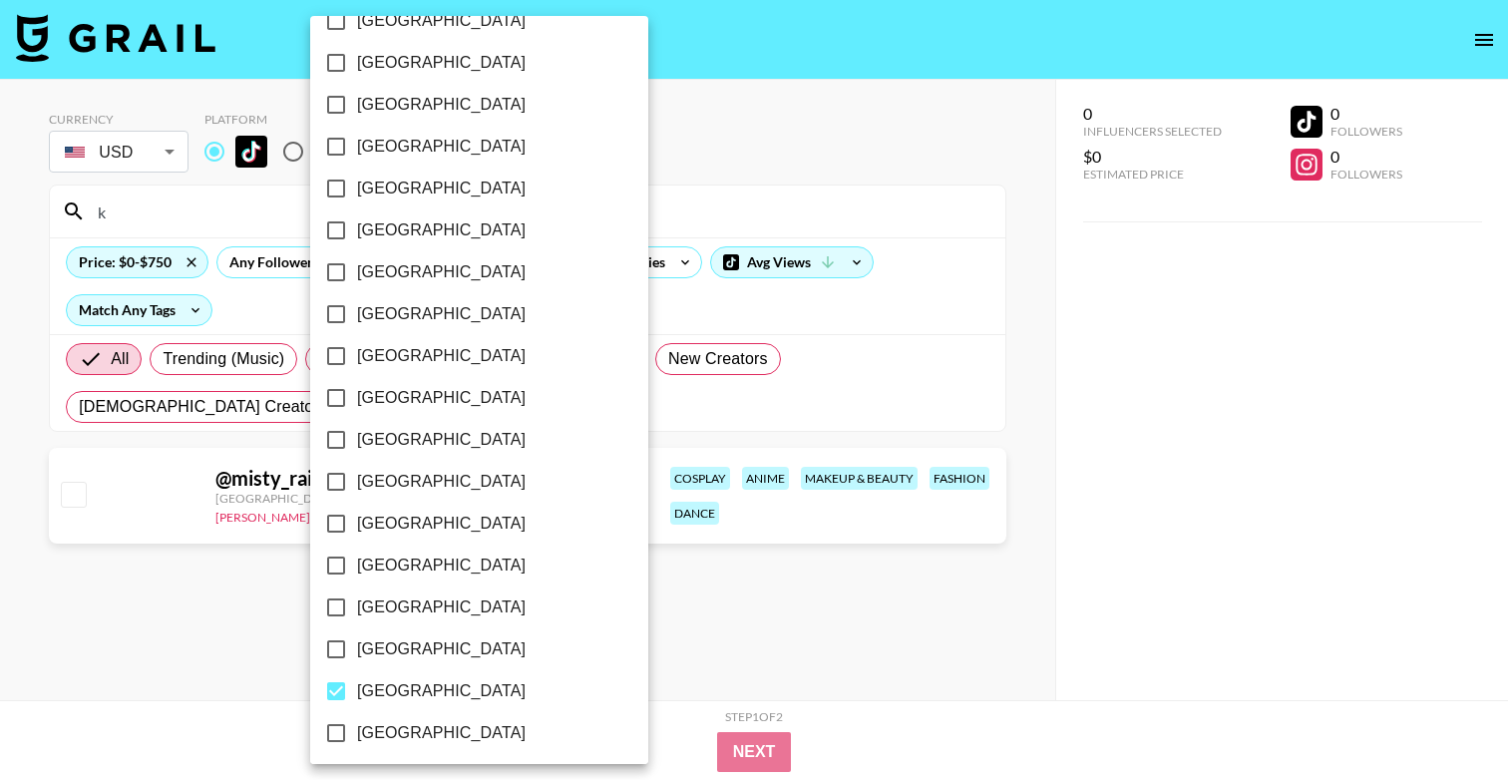
scroll to position [1328, 0]
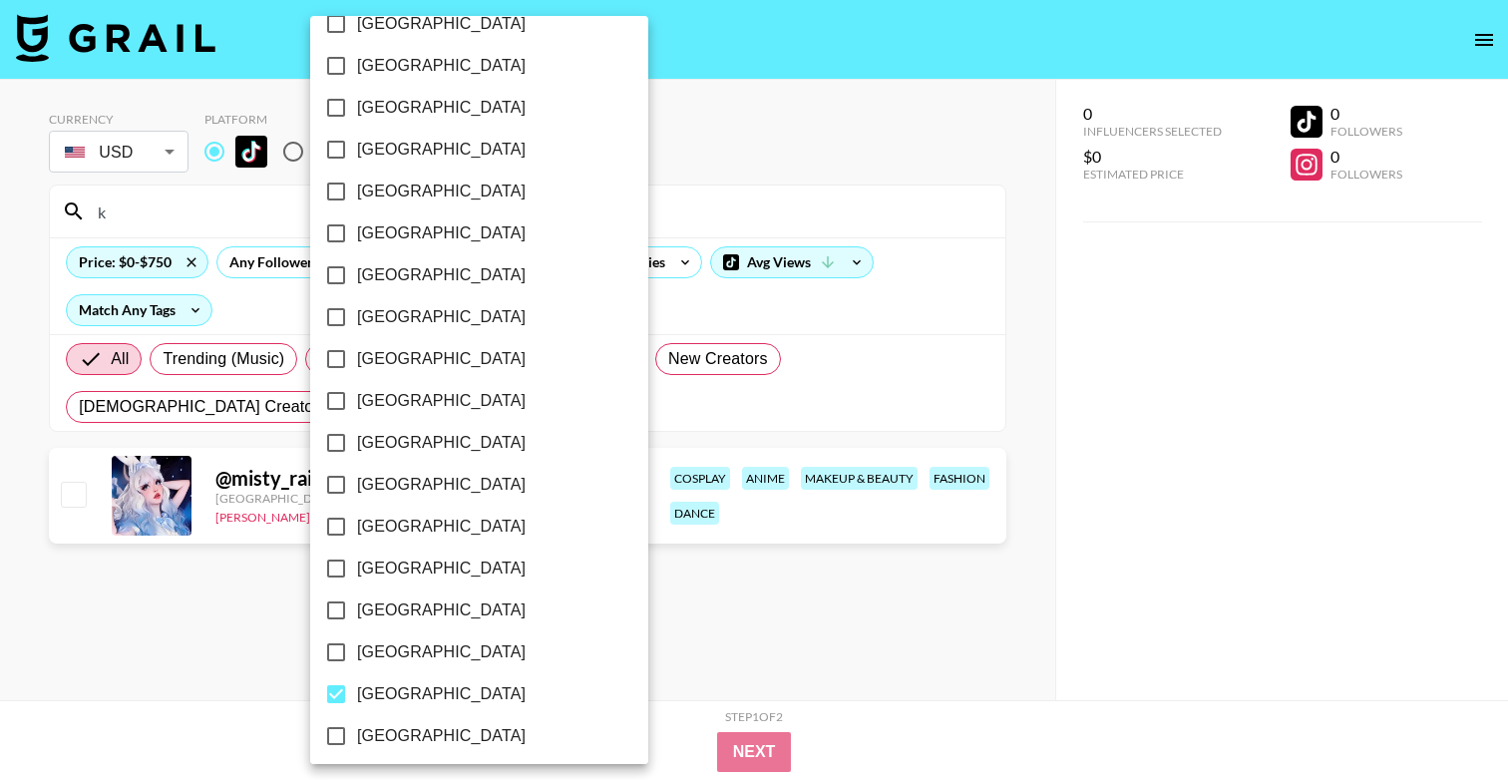
click at [417, 449] on span "[GEOGRAPHIC_DATA]" at bounding box center [441, 443] width 169 height 24
click at [357, 449] on input "[GEOGRAPHIC_DATA]" at bounding box center [336, 443] width 42 height 42
checkbox input "true"
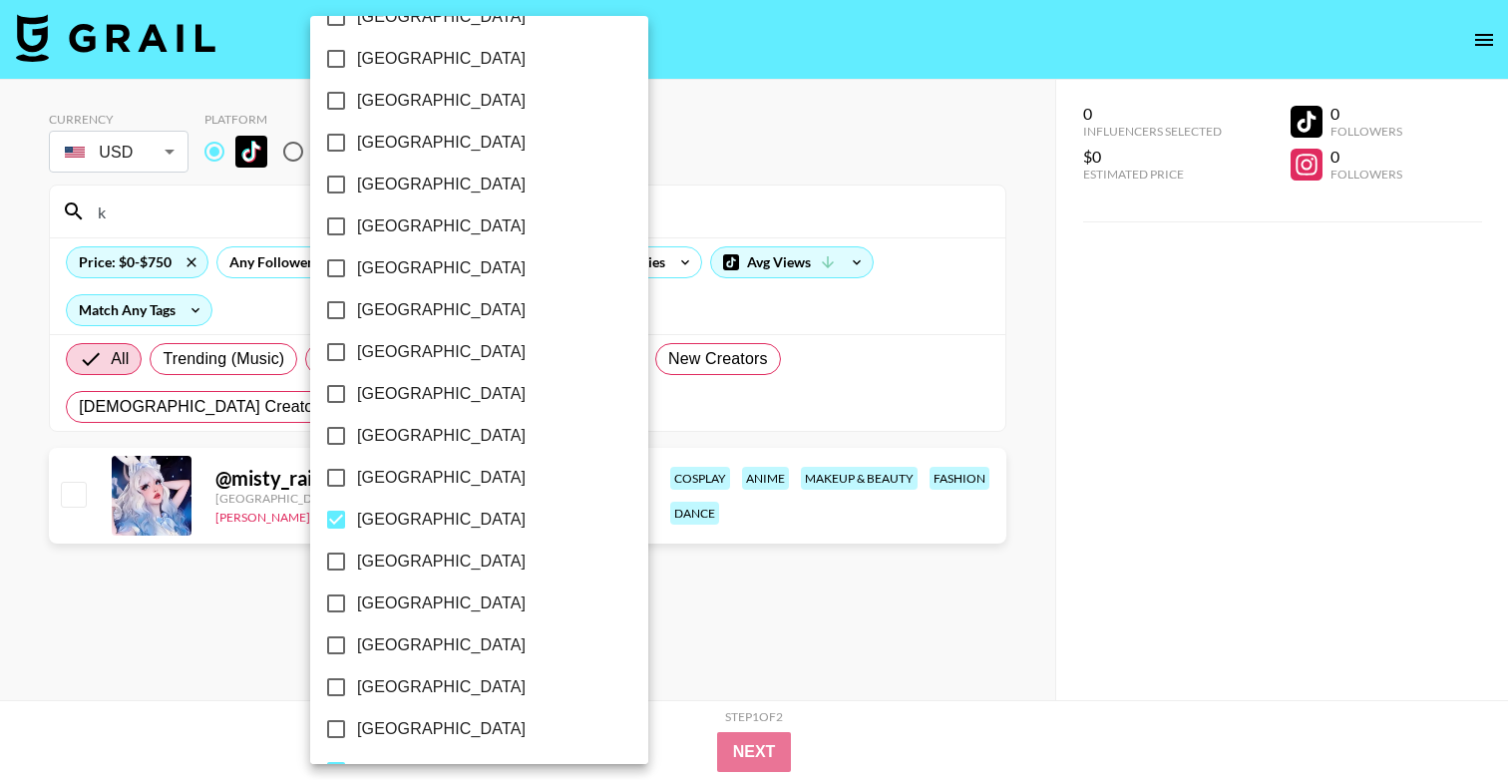
scroll to position [1225, 0]
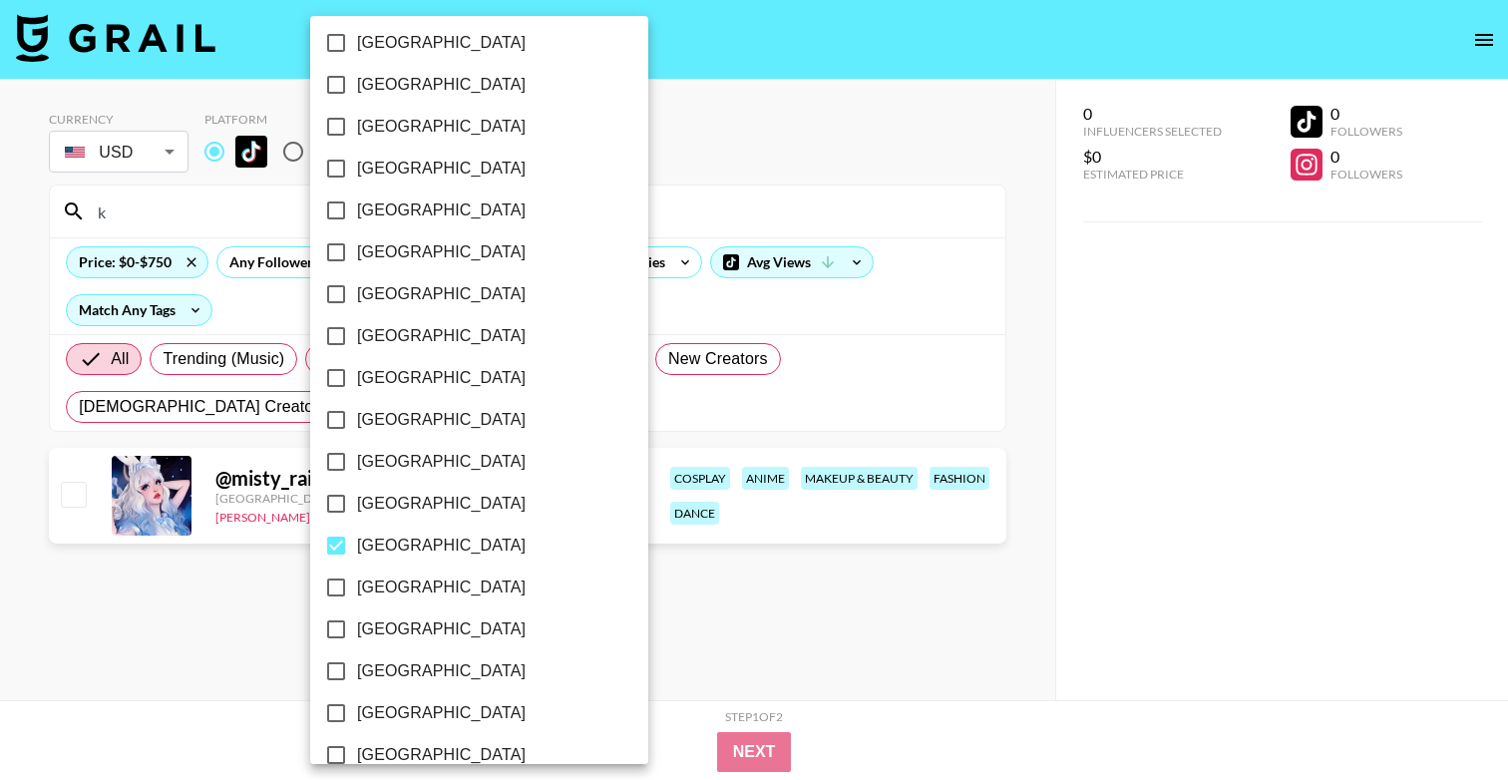
click at [420, 343] on span "[GEOGRAPHIC_DATA]" at bounding box center [441, 336] width 169 height 24
click at [357, 343] on input "[GEOGRAPHIC_DATA]" at bounding box center [336, 336] width 42 height 42
checkbox input "true"
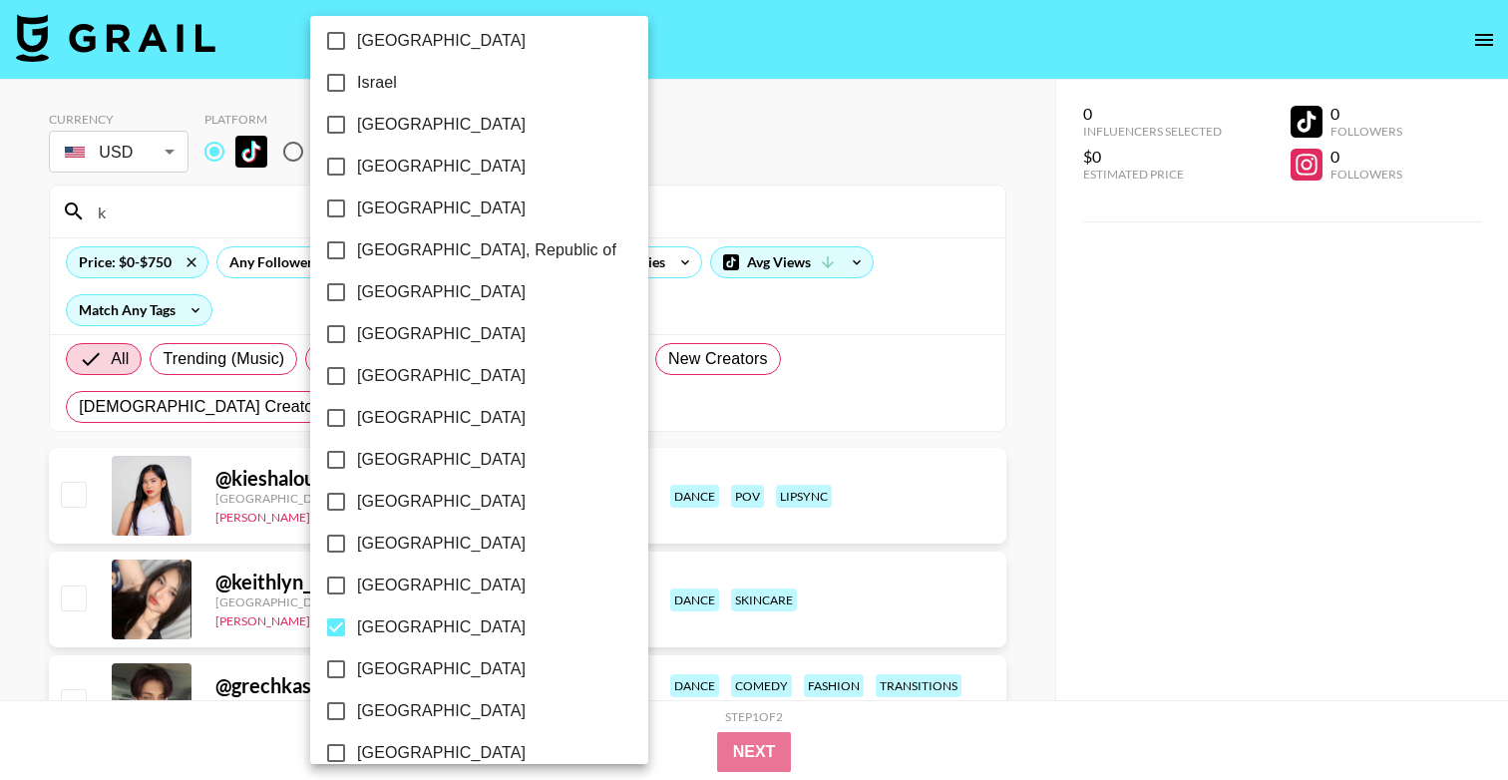
scroll to position [919, 0]
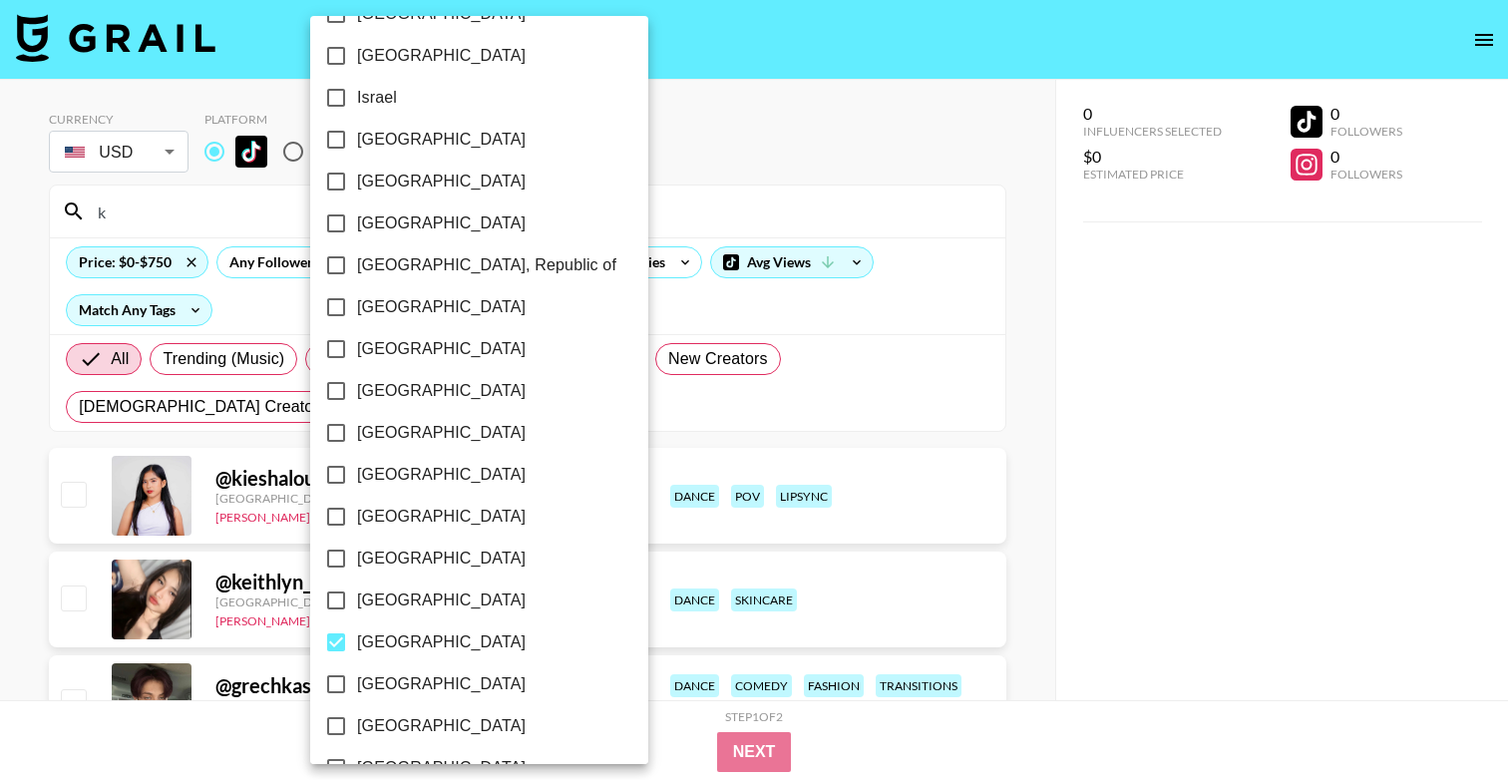
click at [401, 345] on span "[GEOGRAPHIC_DATA]" at bounding box center [441, 349] width 169 height 24
click at [357, 345] on input "[GEOGRAPHIC_DATA]" at bounding box center [336, 349] width 42 height 42
checkbox input "true"
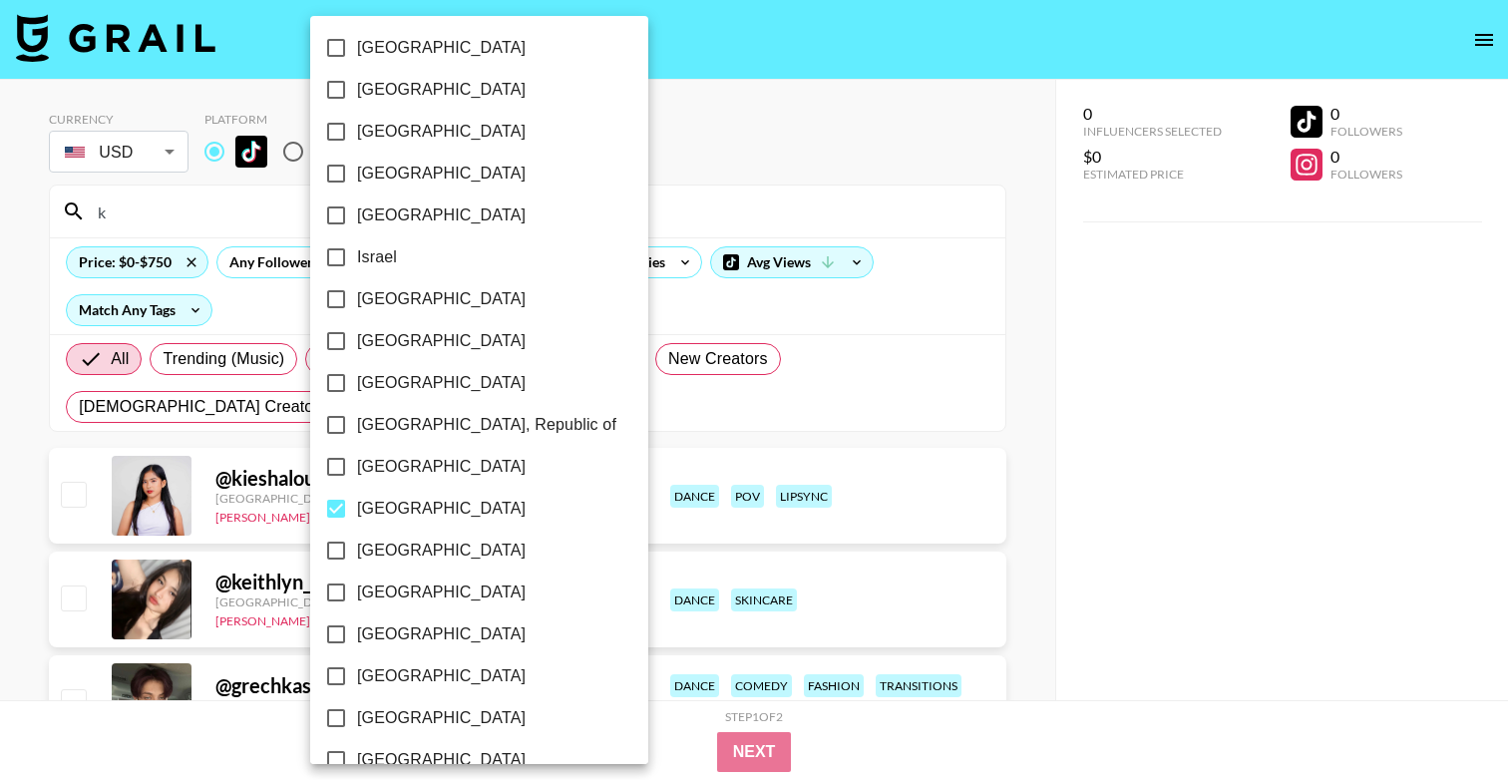
scroll to position [740, 0]
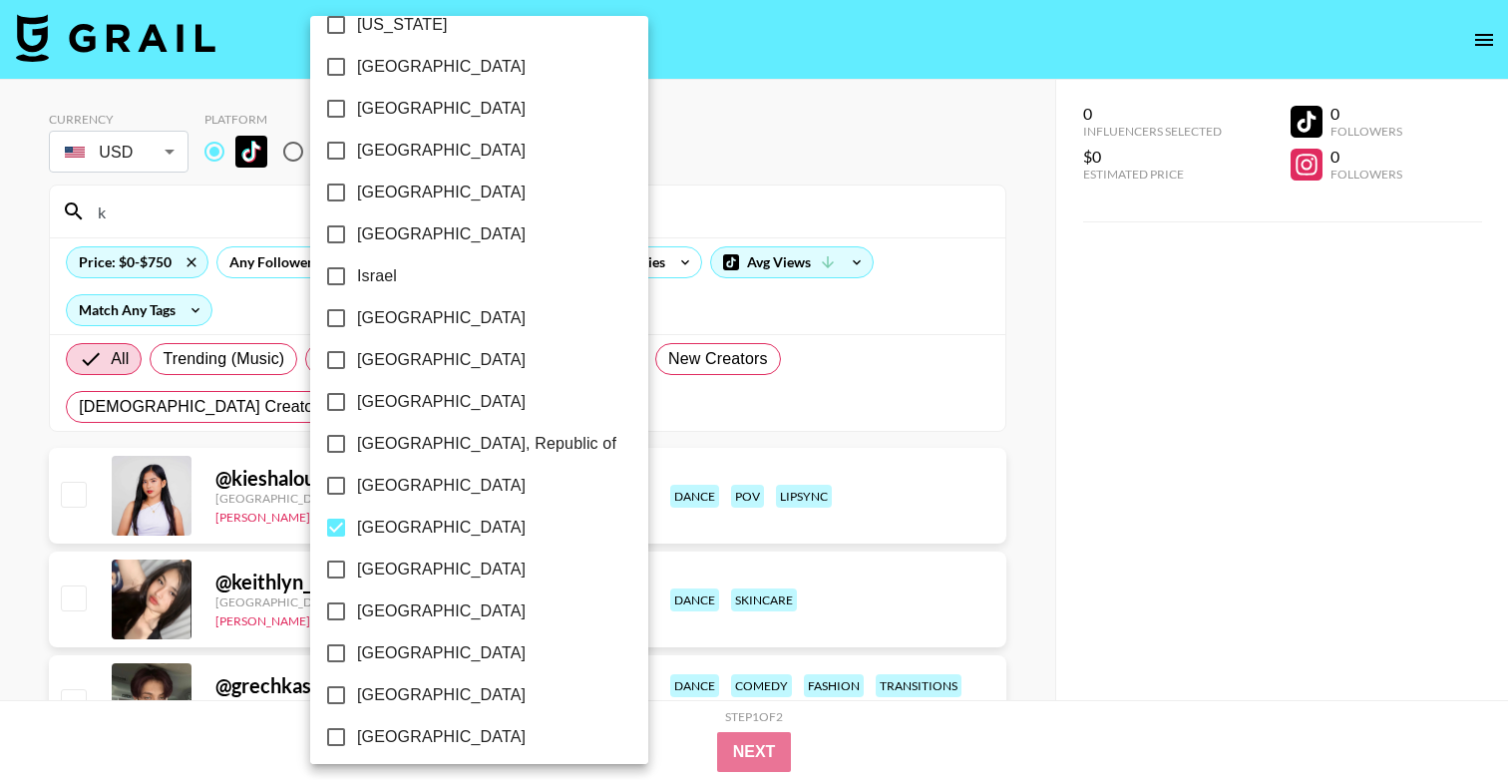
click at [433, 437] on span "[GEOGRAPHIC_DATA], Republic of" at bounding box center [486, 444] width 259 height 24
click at [357, 437] on input "[GEOGRAPHIC_DATA], Republic of" at bounding box center [336, 444] width 42 height 42
checkbox input "true"
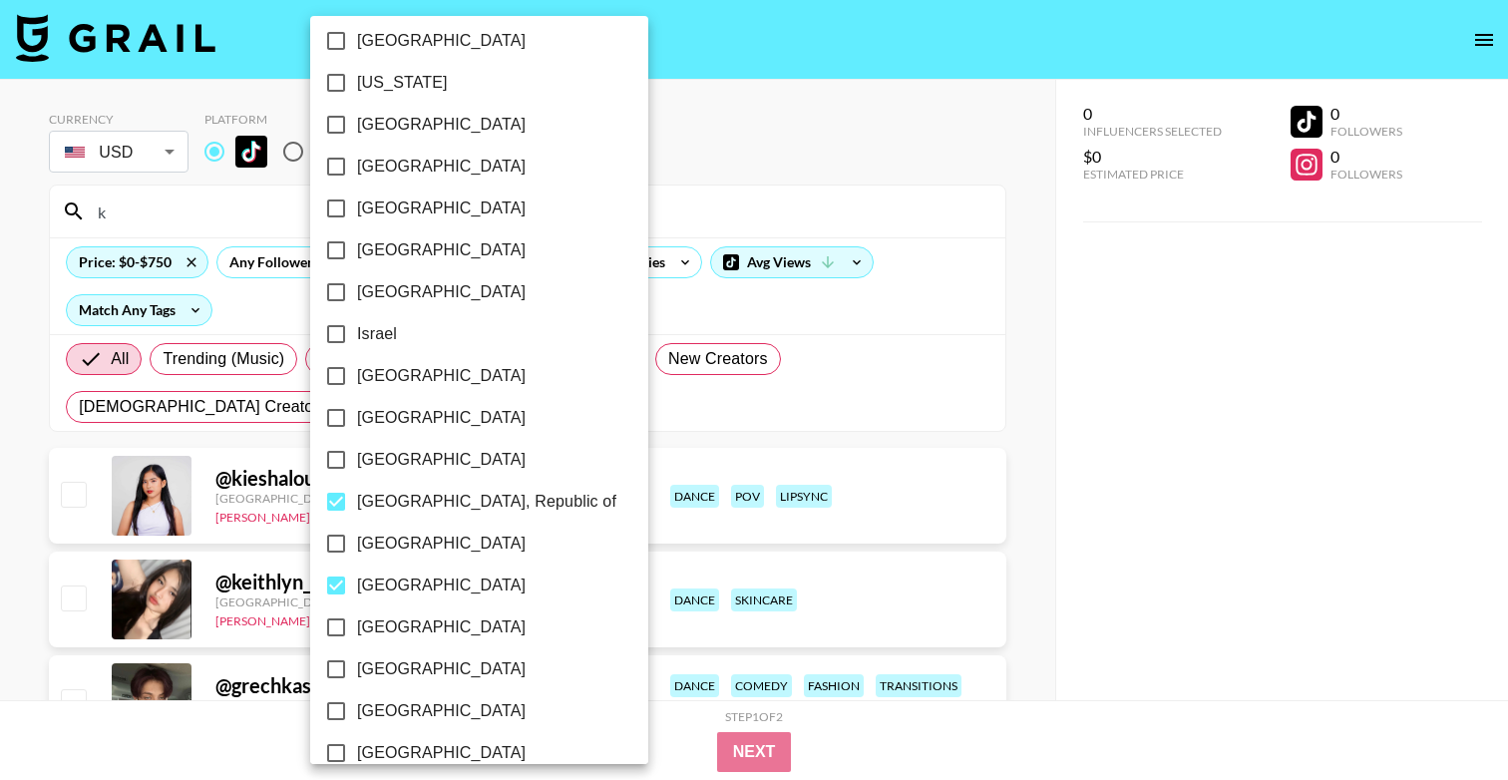
scroll to position [656, 0]
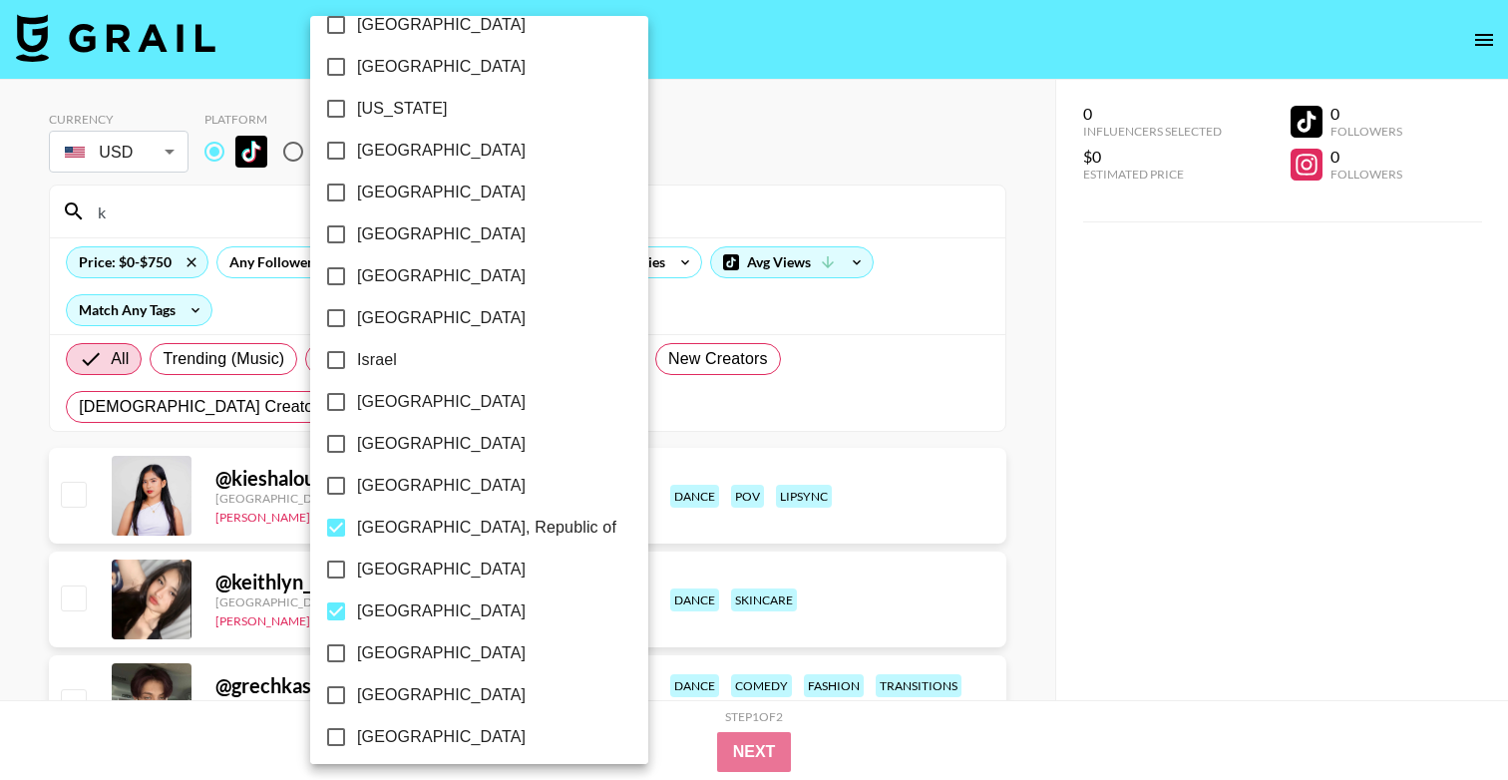
click at [400, 435] on span "[GEOGRAPHIC_DATA]" at bounding box center [441, 444] width 169 height 24
click at [357, 435] on input "[GEOGRAPHIC_DATA]" at bounding box center [336, 444] width 42 height 42
checkbox input "true"
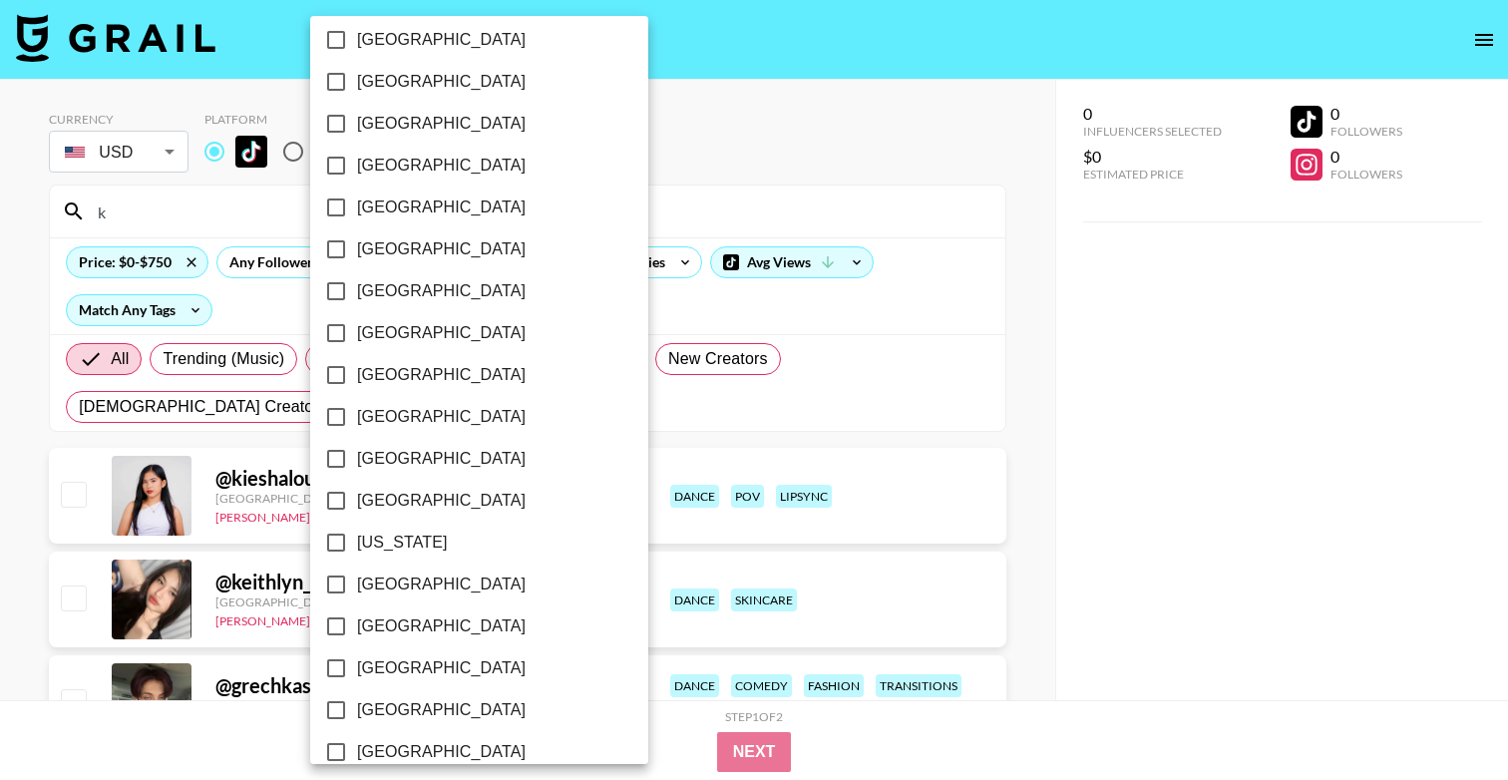
scroll to position [189, 0]
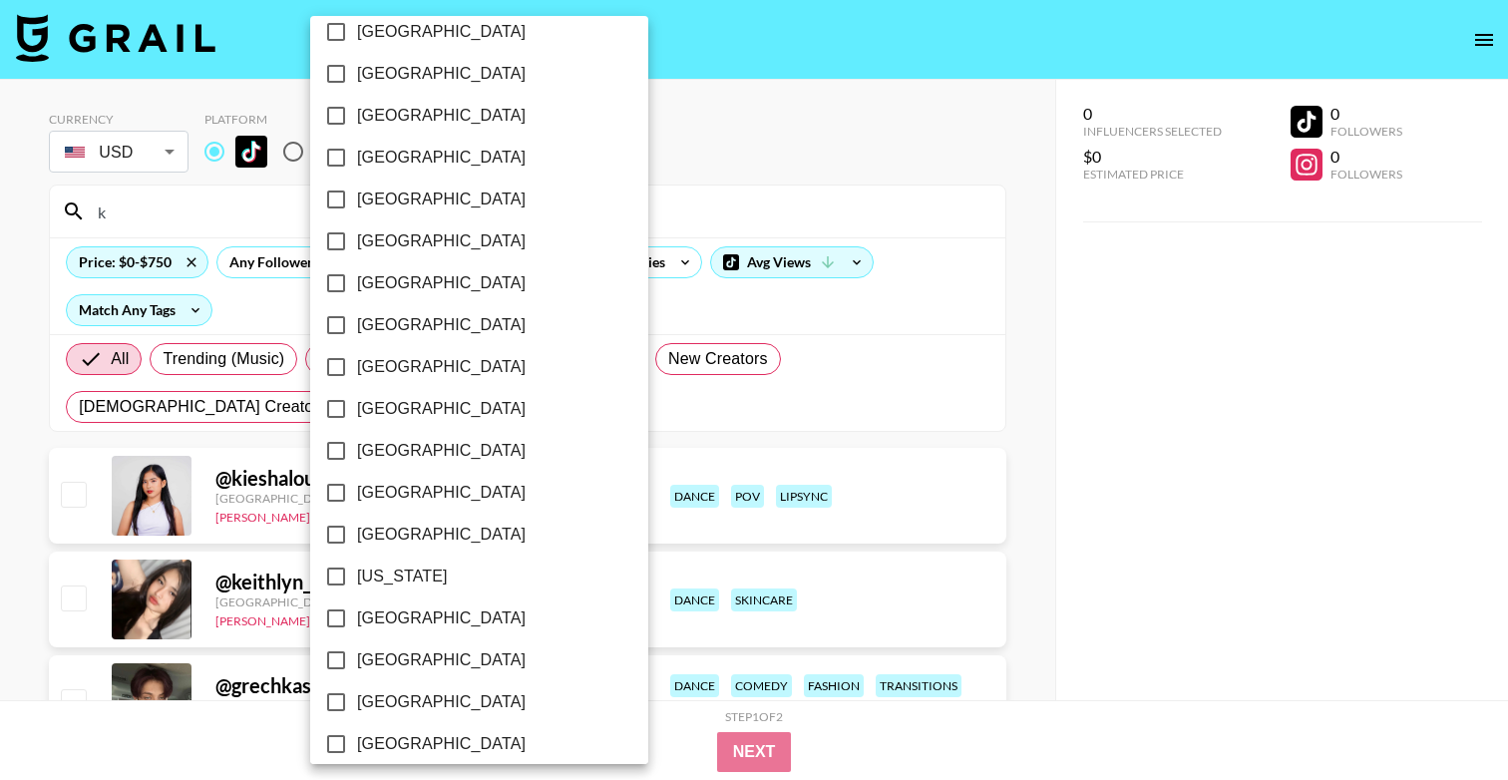
click at [399, 285] on label "[GEOGRAPHIC_DATA]" at bounding box center [465, 283] width 301 height 42
click at [357, 285] on input "[GEOGRAPHIC_DATA]" at bounding box center [336, 283] width 42 height 42
checkbox input "true"
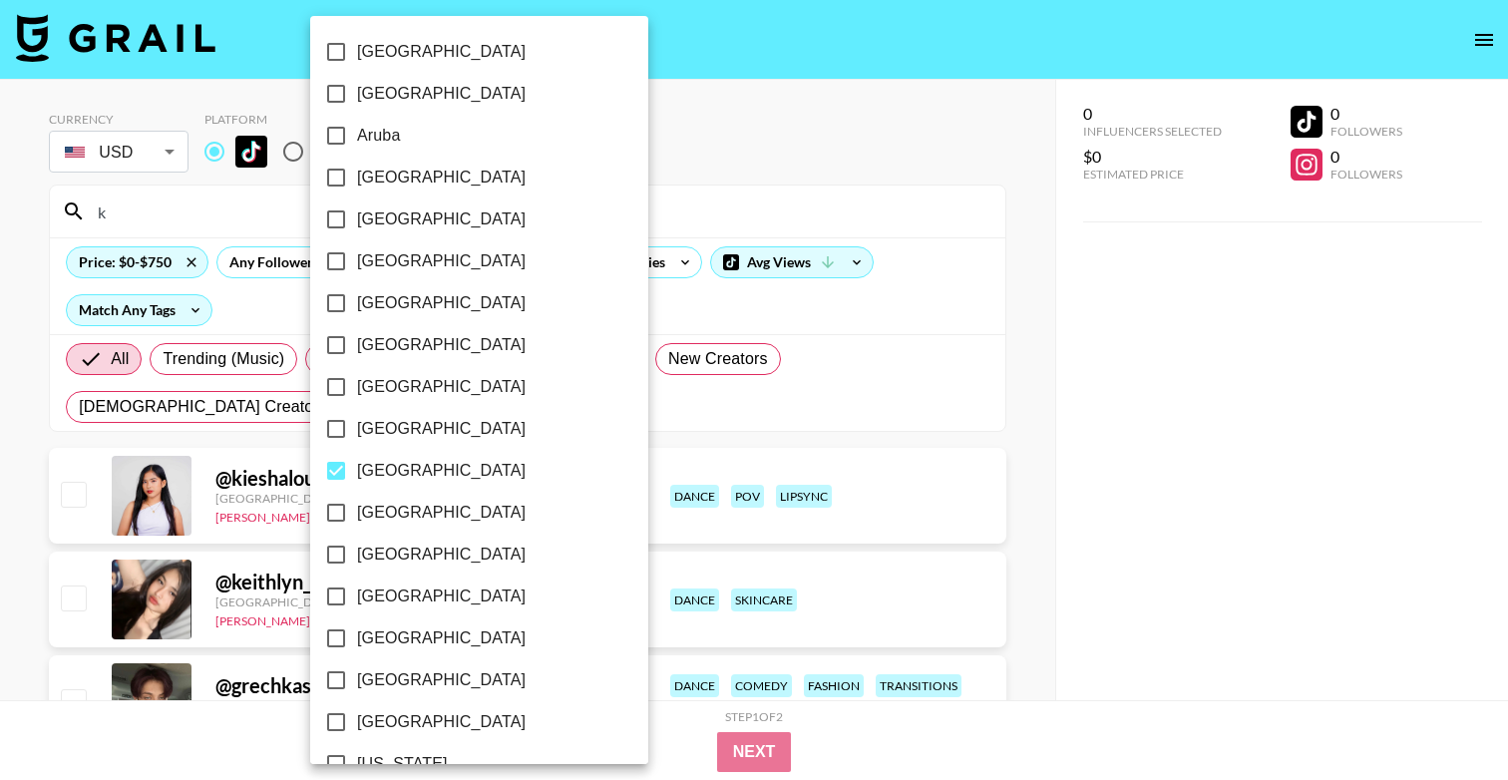
scroll to position [0, 0]
click at [898, 169] on div at bounding box center [754, 390] width 1508 height 780
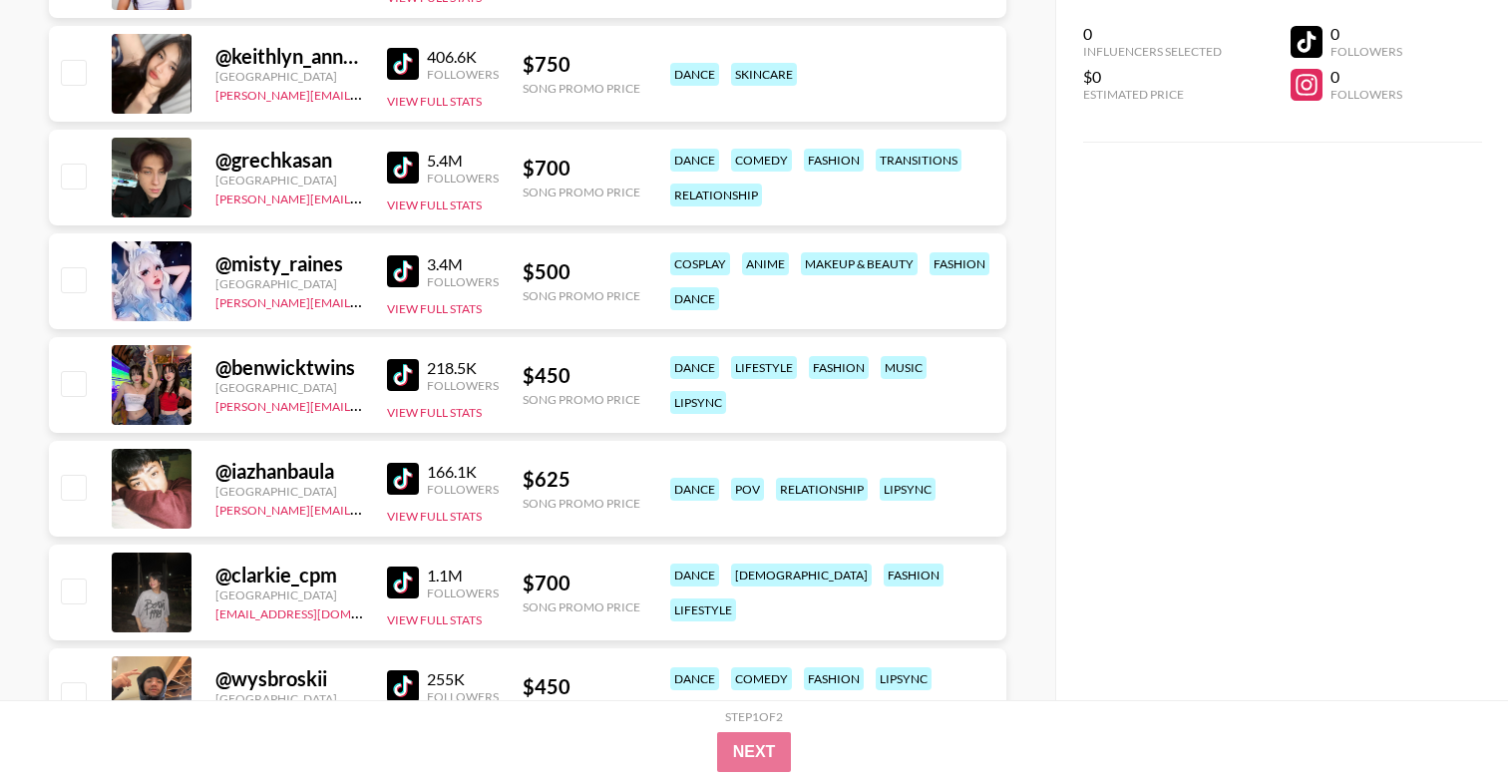
scroll to position [513, 0]
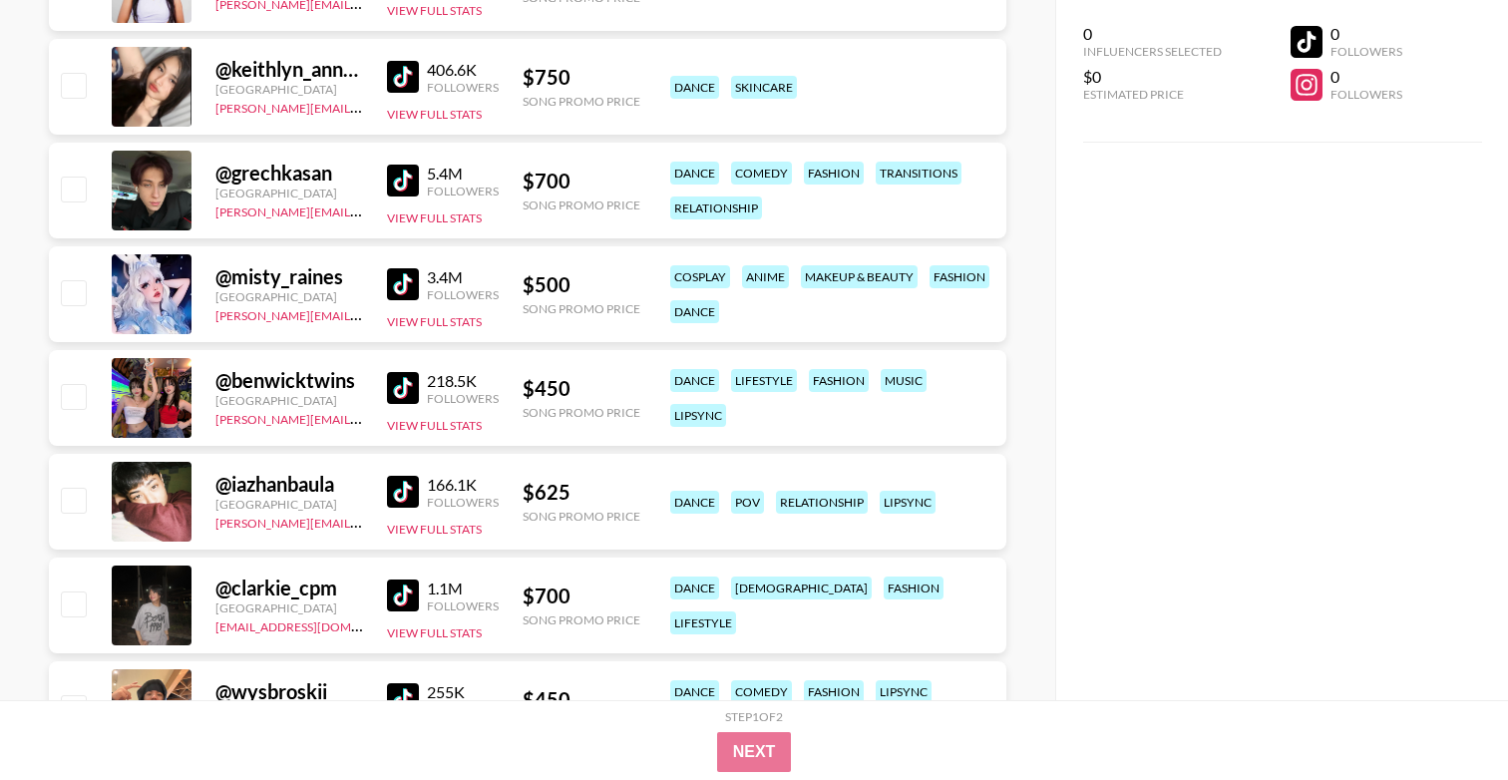
click at [402, 399] on img at bounding box center [403, 388] width 32 height 32
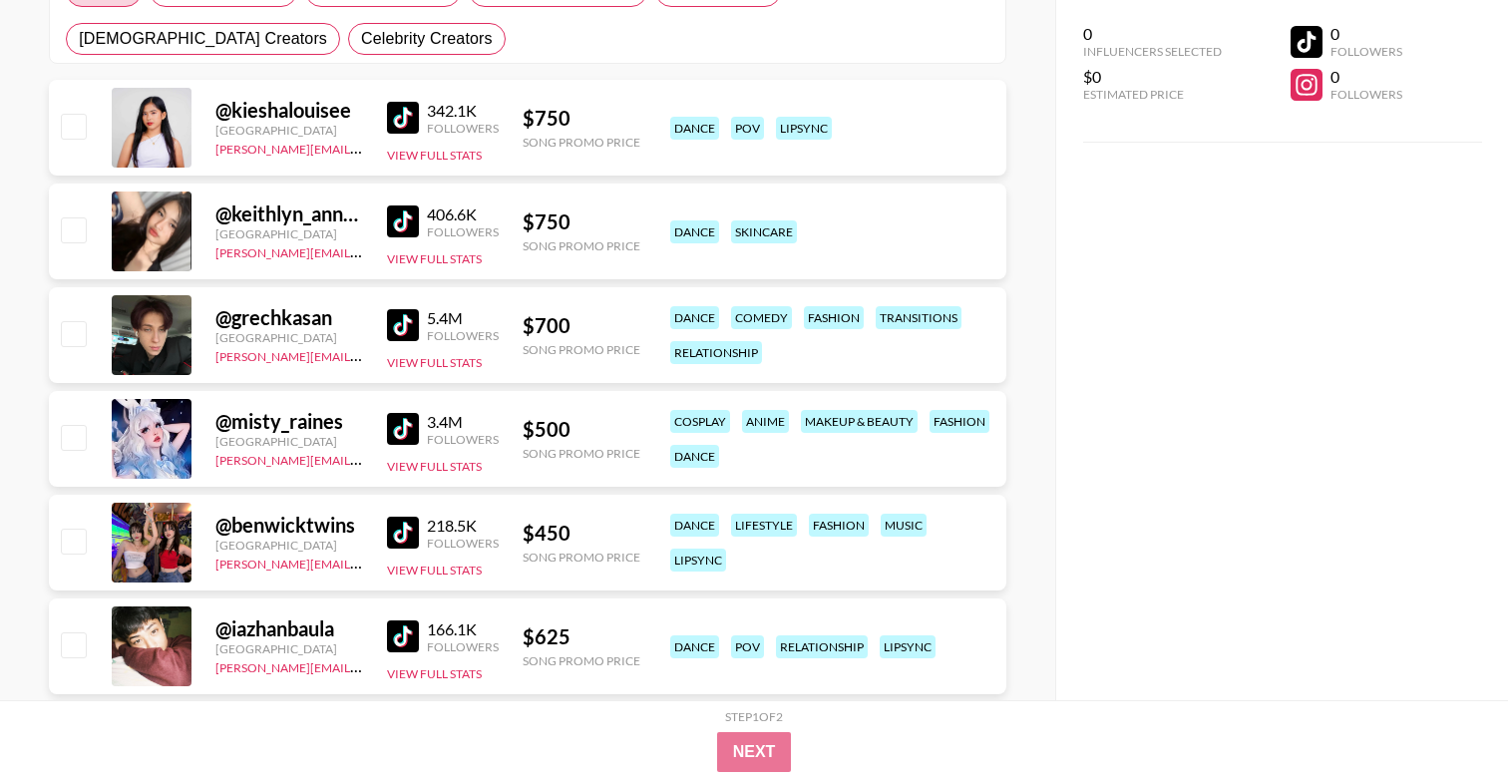
scroll to position [355, 0]
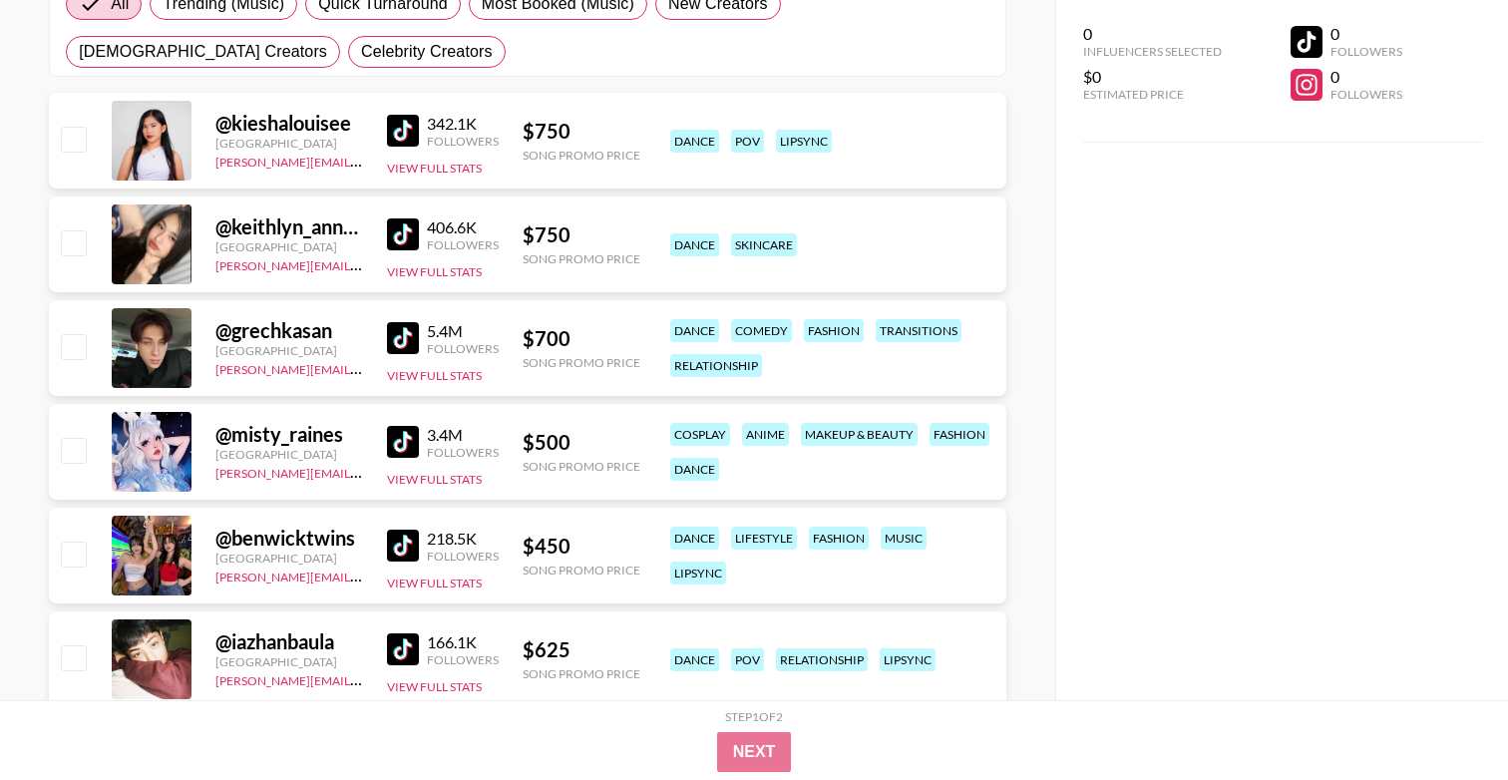
click at [409, 123] on img at bounding box center [403, 131] width 32 height 32
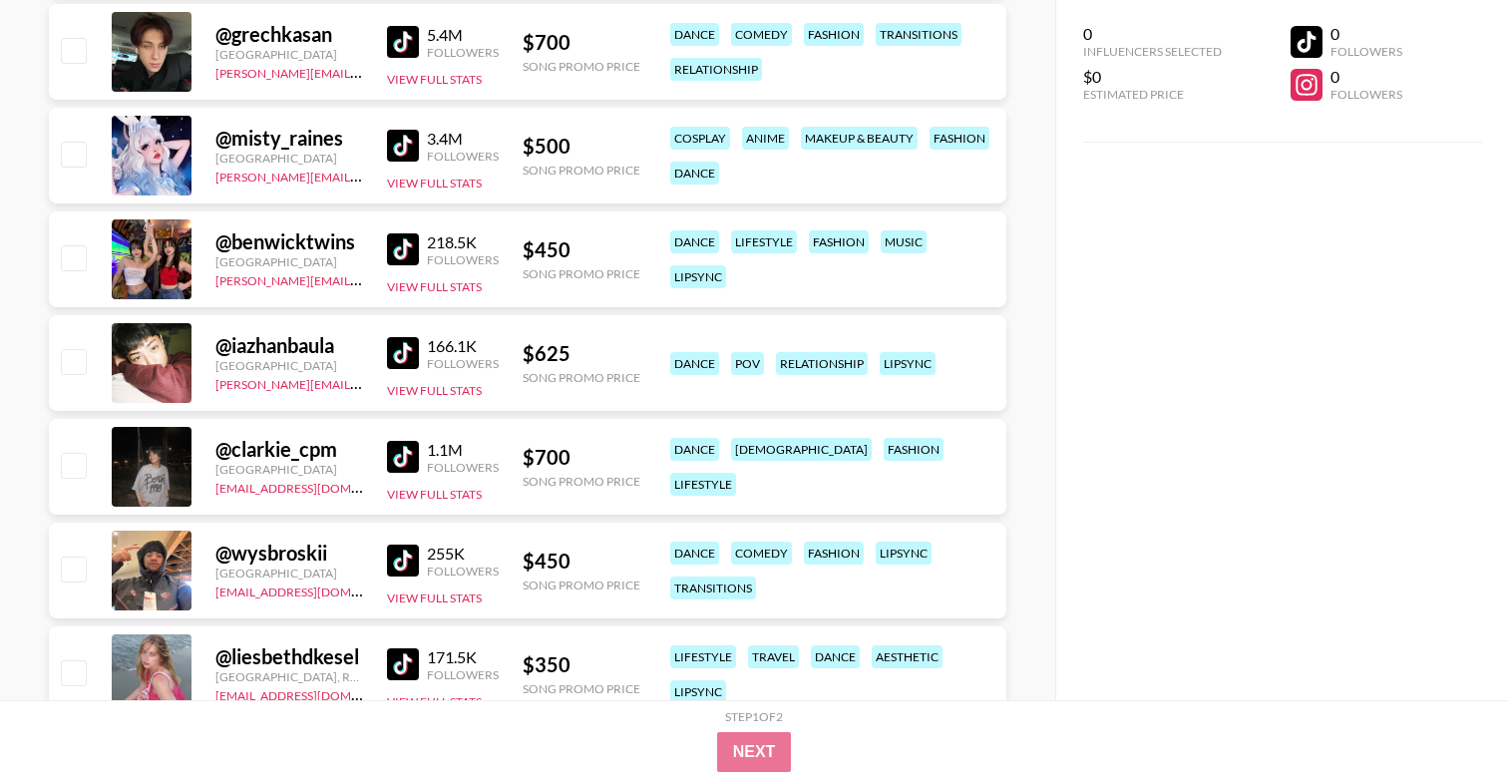
scroll to position [729, 0]
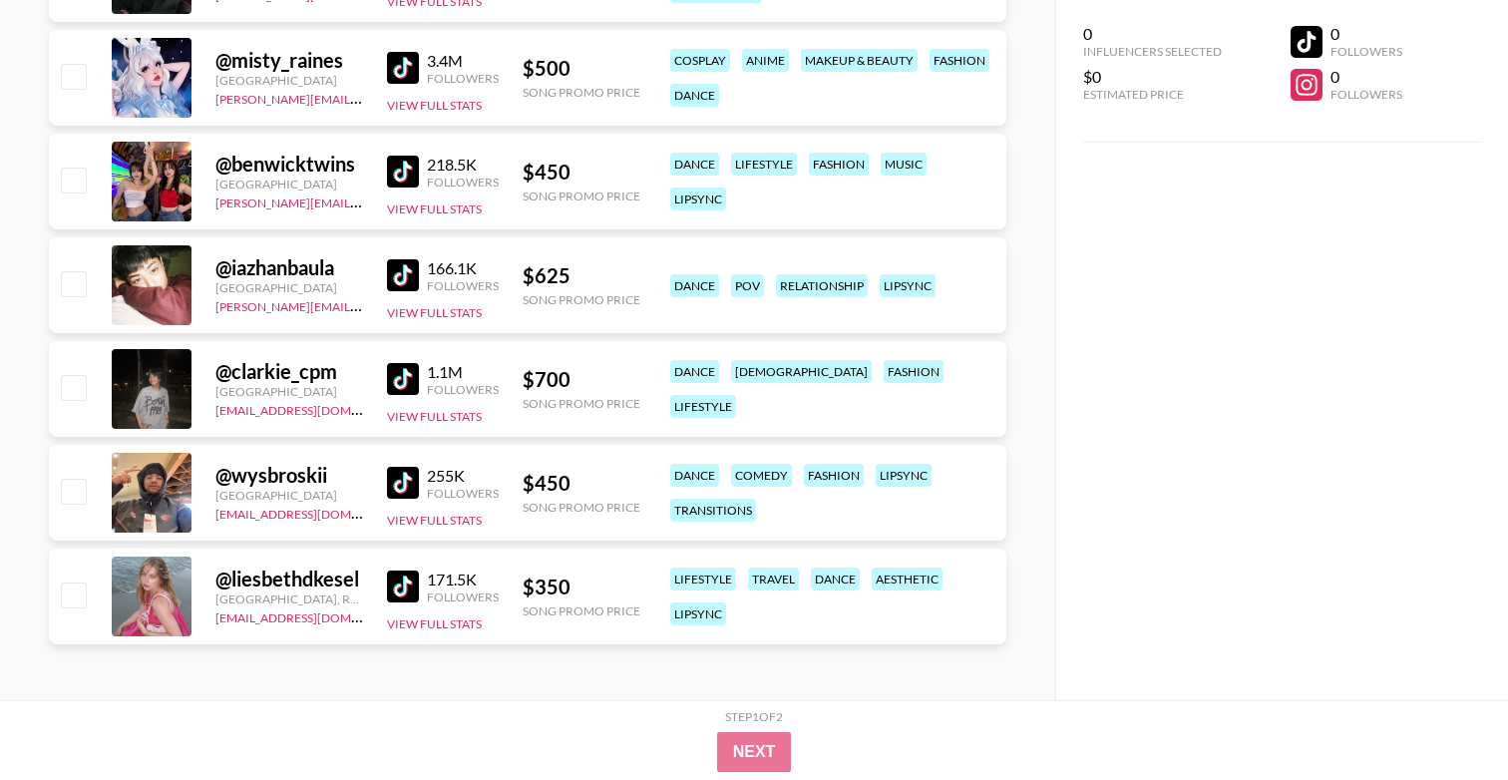
click at [418, 279] on img at bounding box center [403, 275] width 32 height 32
click at [411, 587] on img at bounding box center [403, 587] width 32 height 32
click at [414, 473] on img at bounding box center [403, 483] width 32 height 32
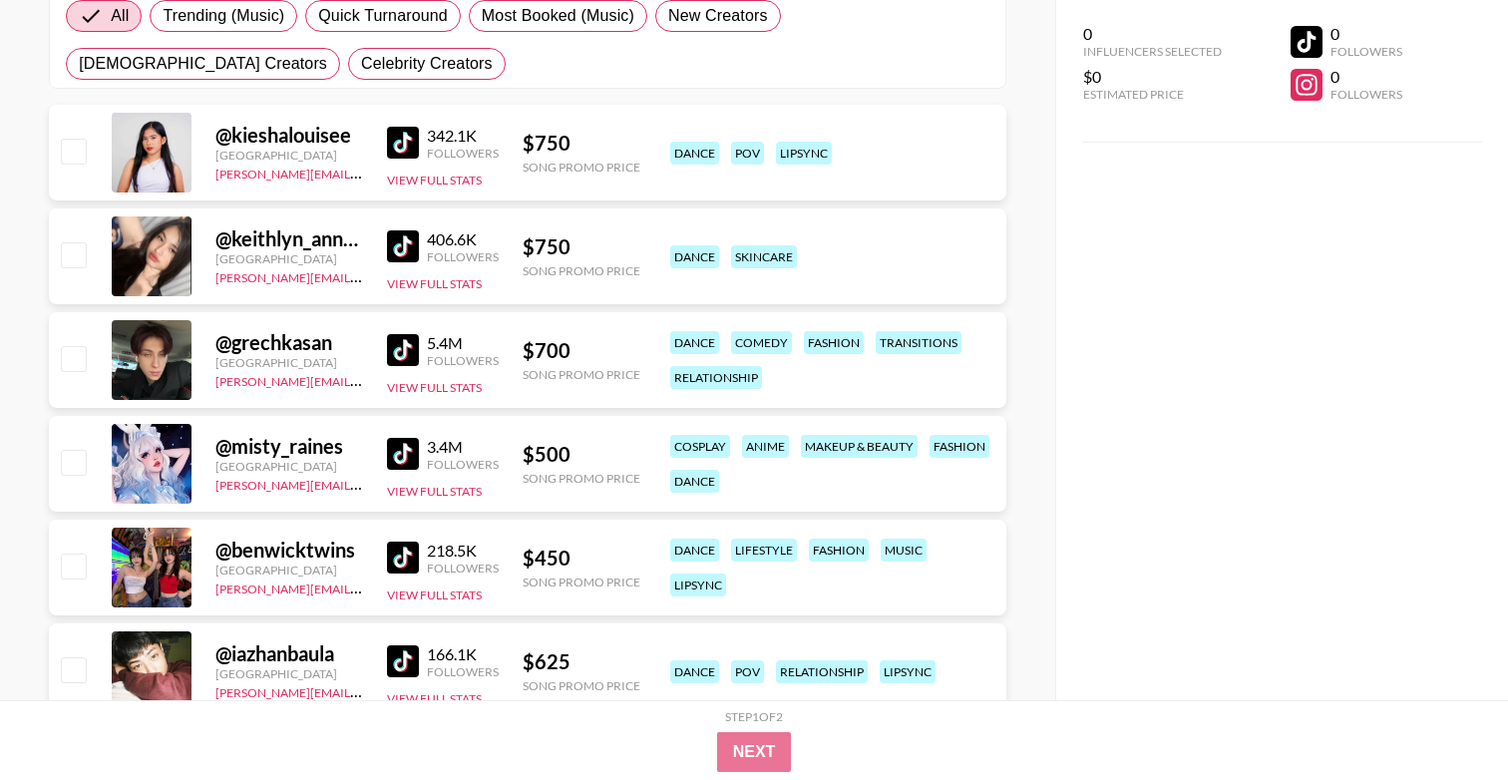
scroll to position [276, 0]
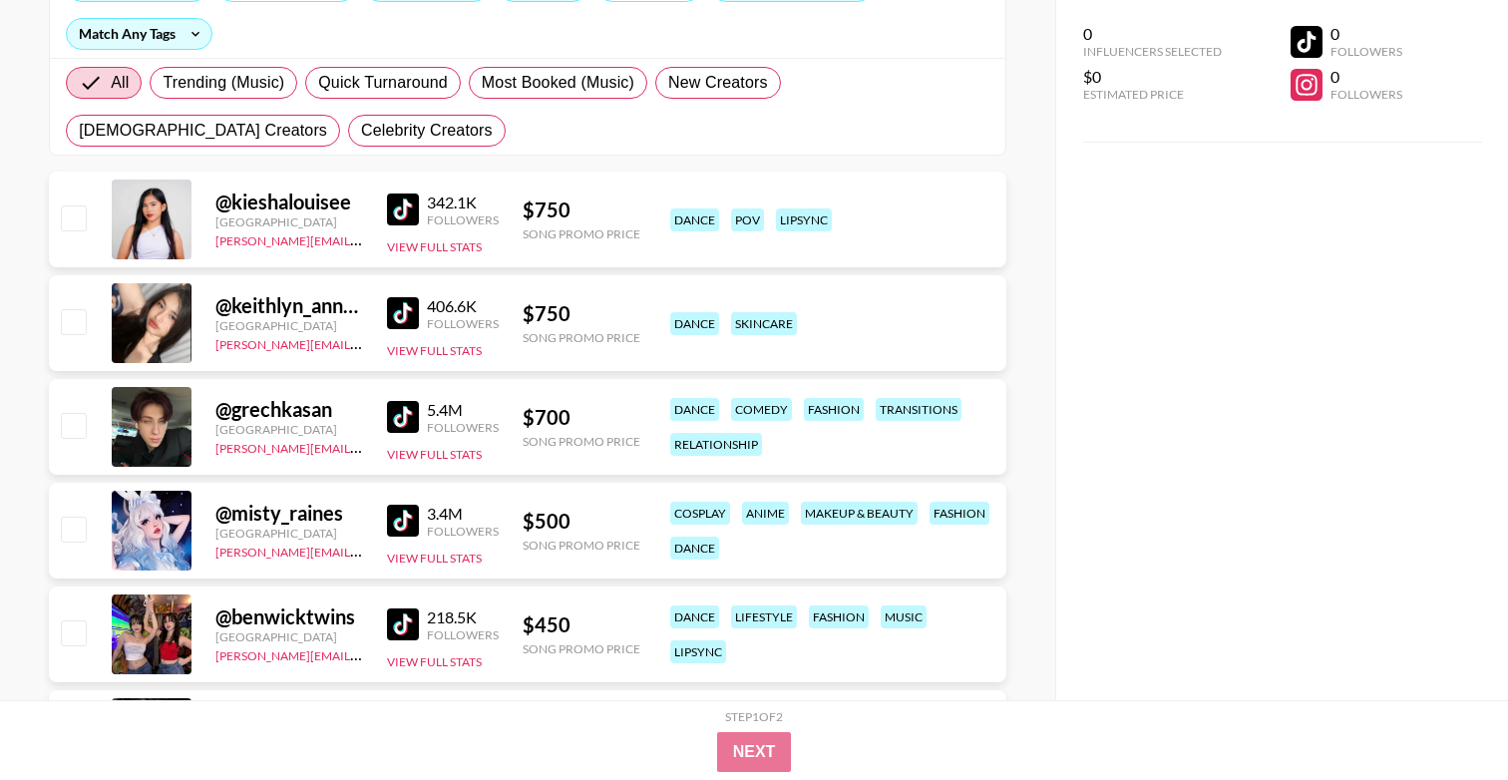
click at [428, 312] on div "406.6K" at bounding box center [463, 306] width 72 height 20
click at [415, 312] on img at bounding box center [403, 313] width 32 height 32
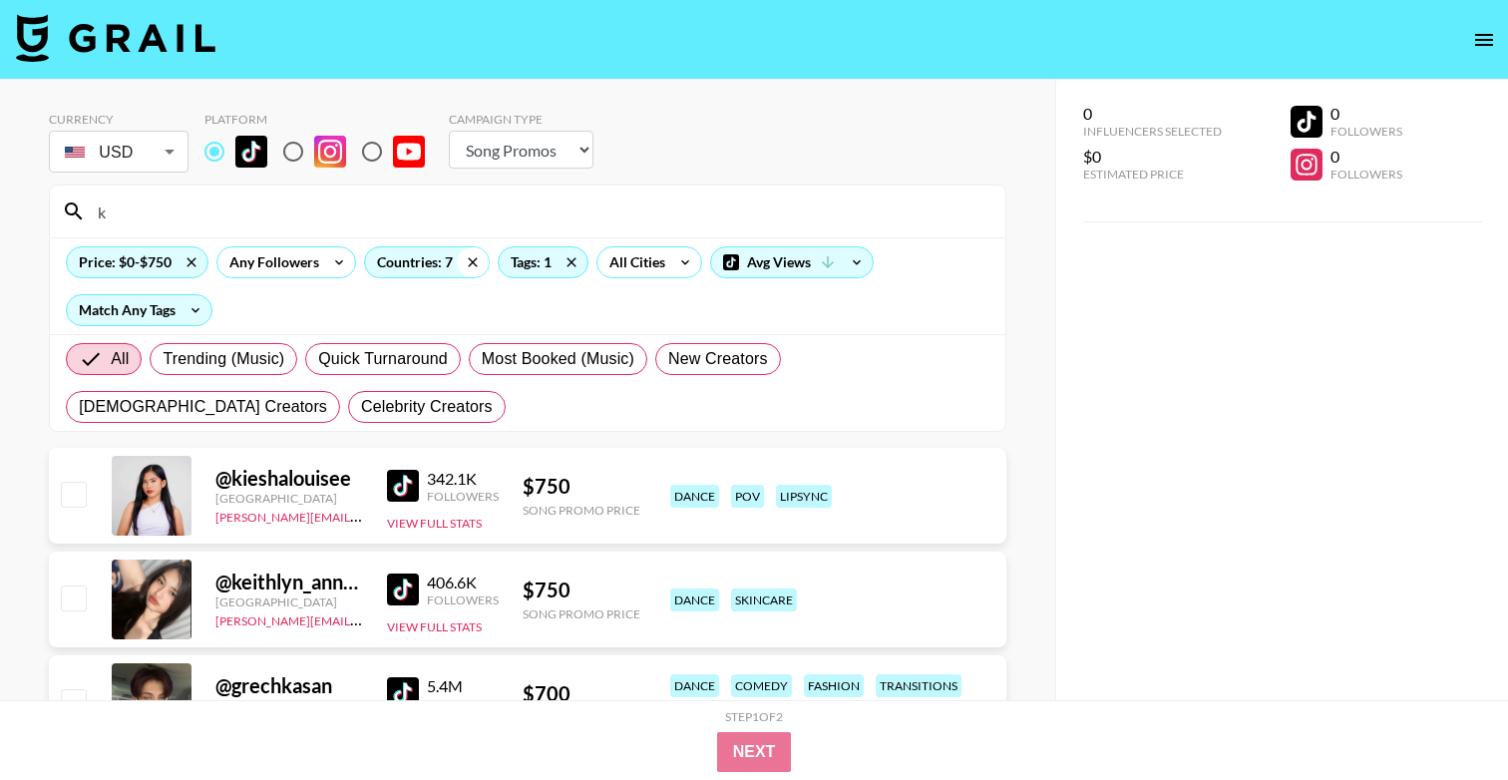
click at [471, 259] on icon at bounding box center [473, 262] width 32 height 30
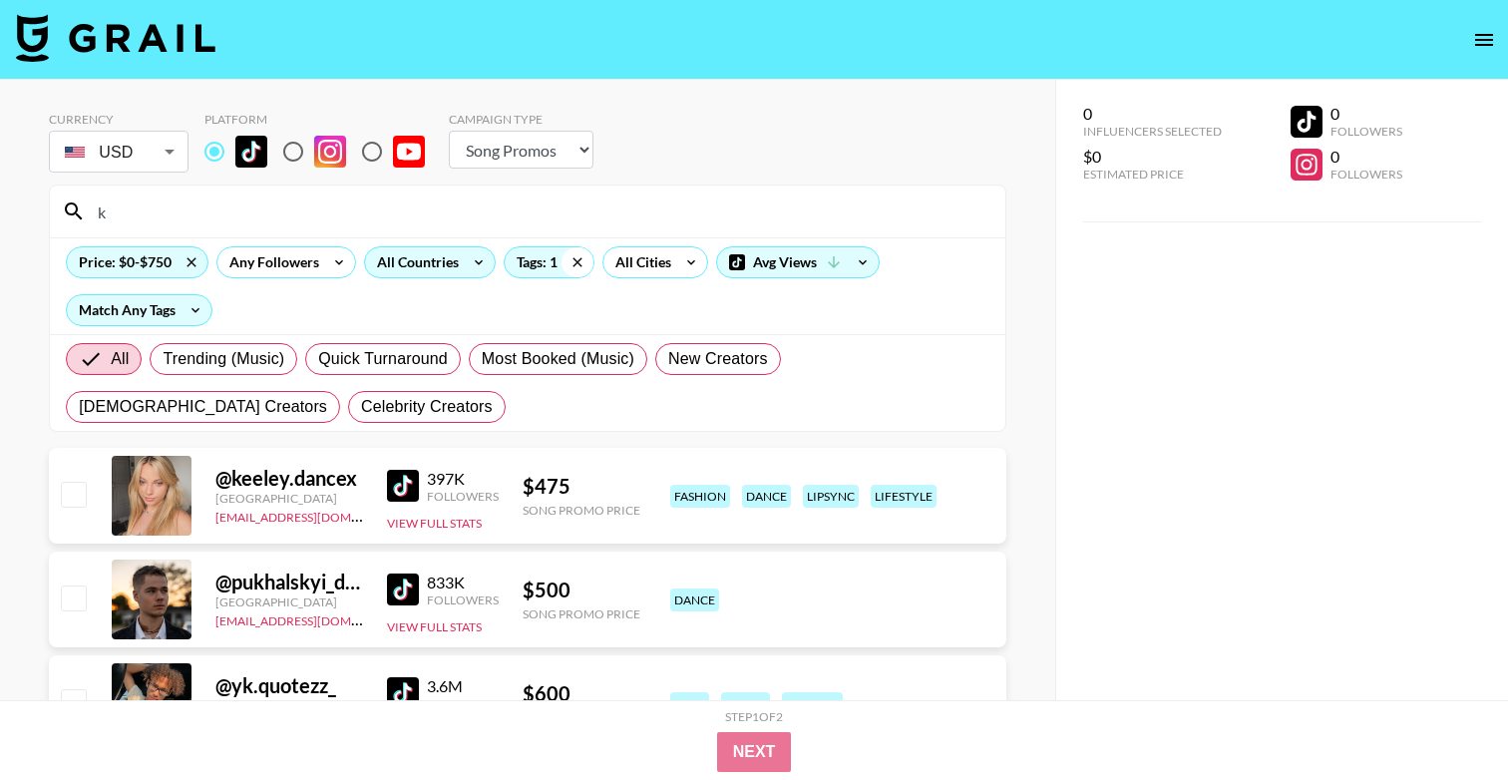
click at [571, 257] on icon at bounding box center [578, 262] width 32 height 30
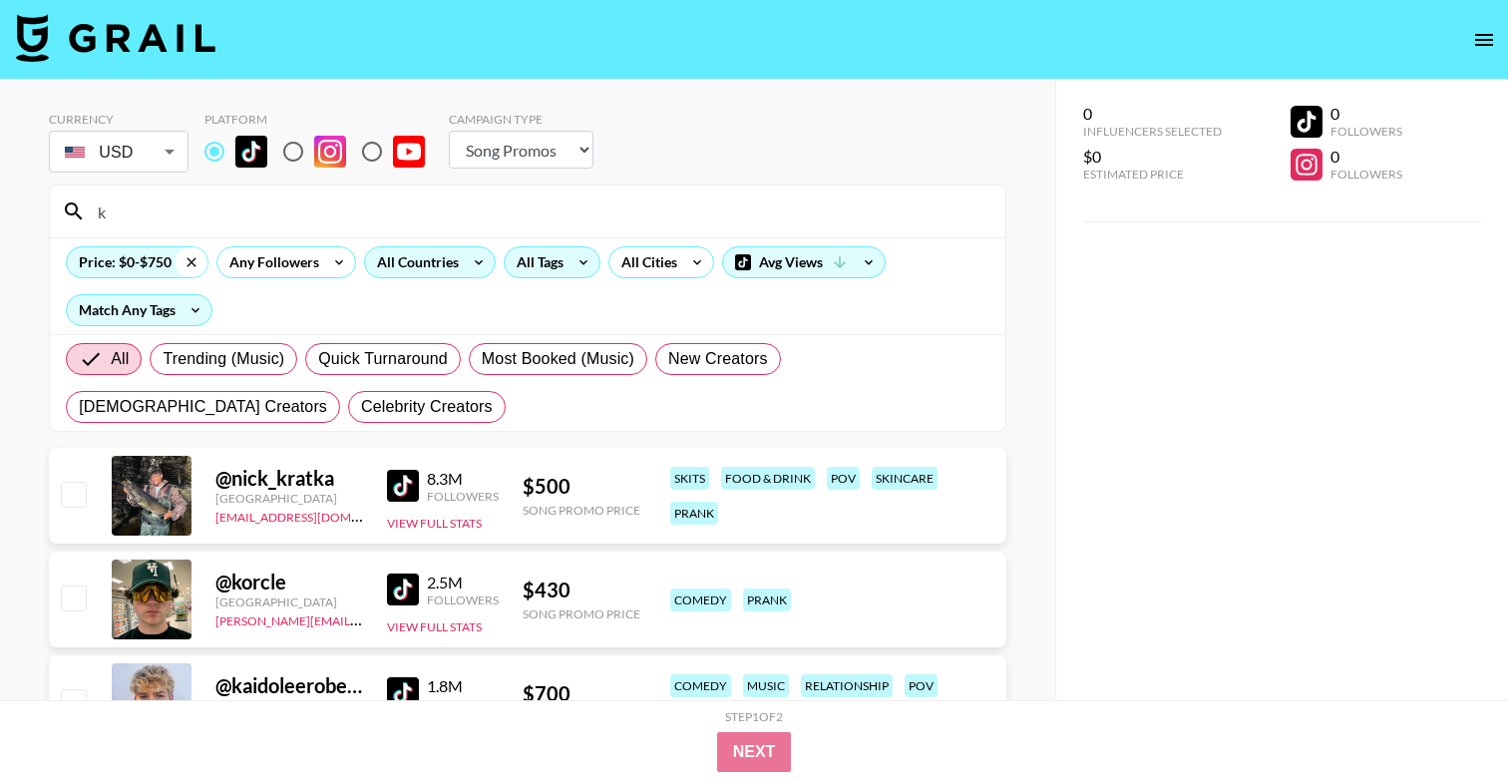
click at [202, 256] on icon at bounding box center [192, 262] width 32 height 30
click at [186, 217] on input "k" at bounding box center [540, 212] width 908 height 32
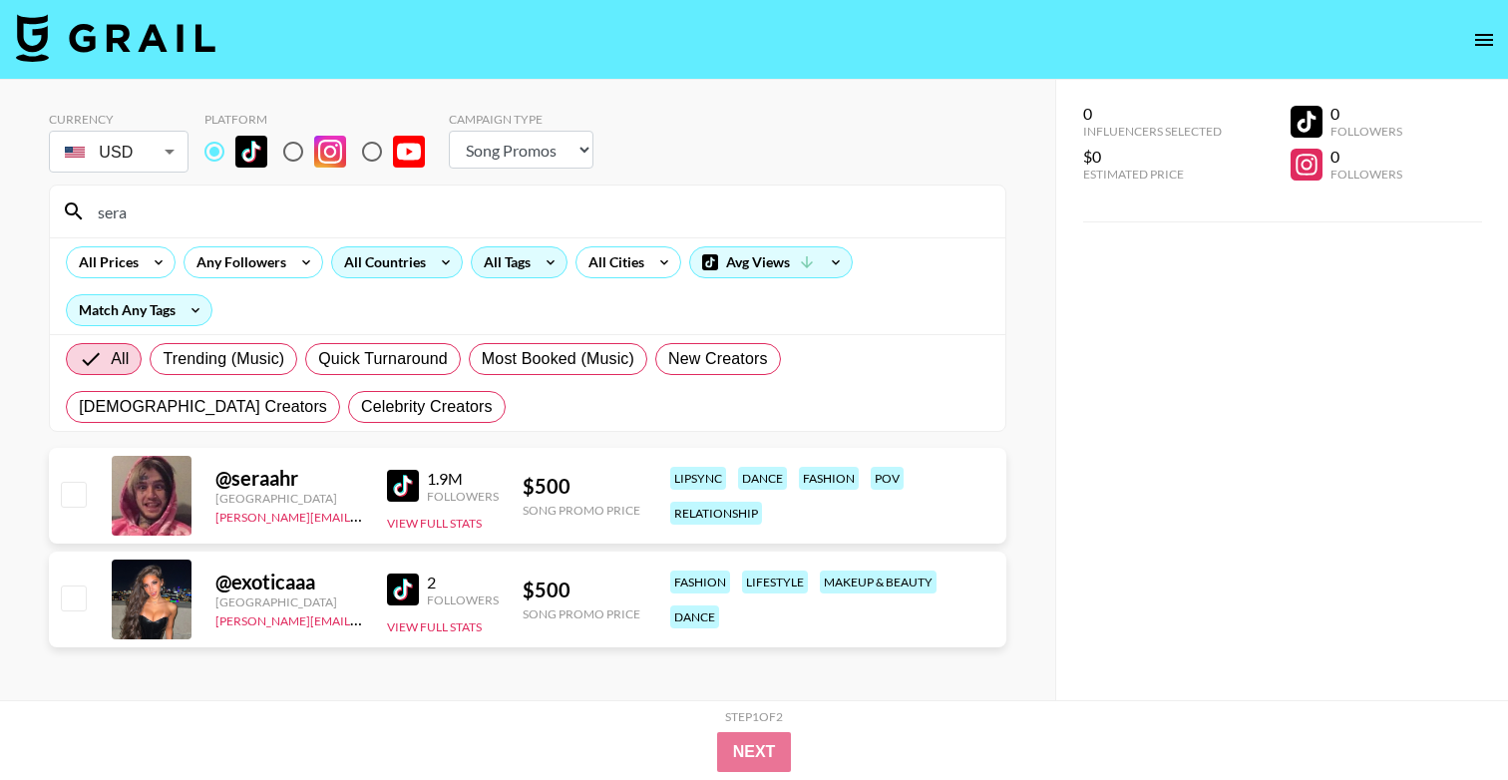
type input "sera"
click at [404, 482] on img at bounding box center [403, 486] width 32 height 32
